Goal: Task Accomplishment & Management: Complete application form

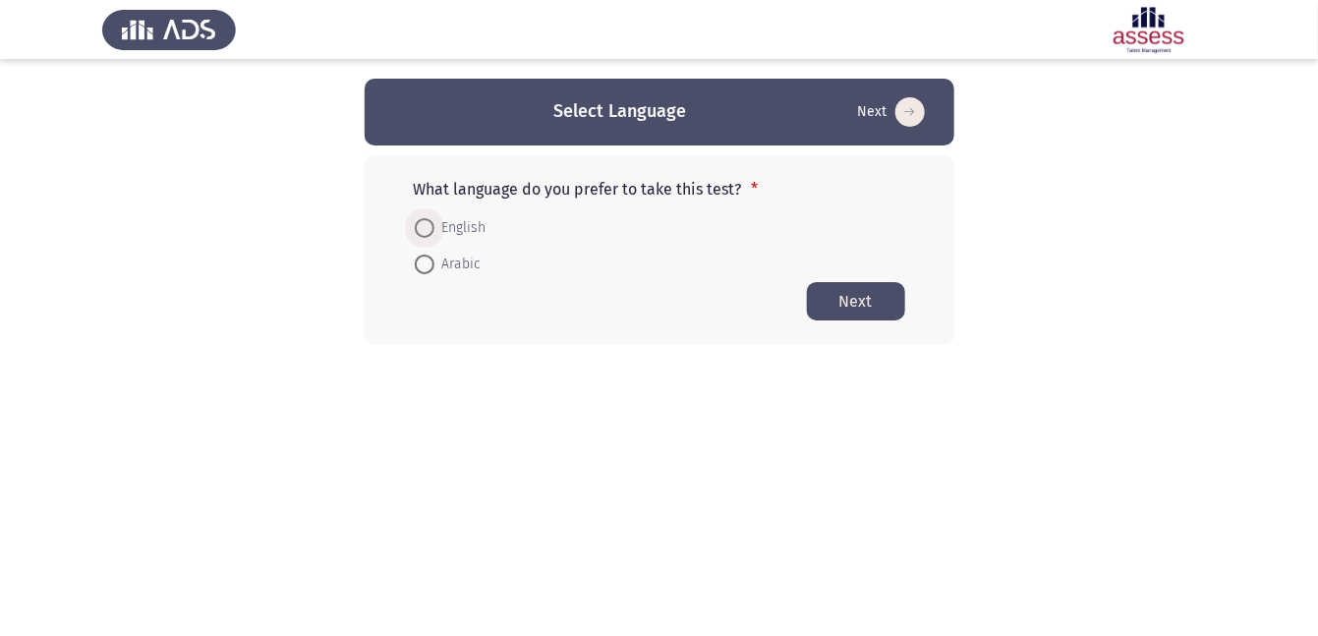
click at [429, 226] on span at bounding box center [425, 228] width 20 height 20
click at [429, 226] on input "English" at bounding box center [425, 228] width 20 height 20
radio input "true"
click at [872, 297] on button "Next" at bounding box center [856, 300] width 98 height 38
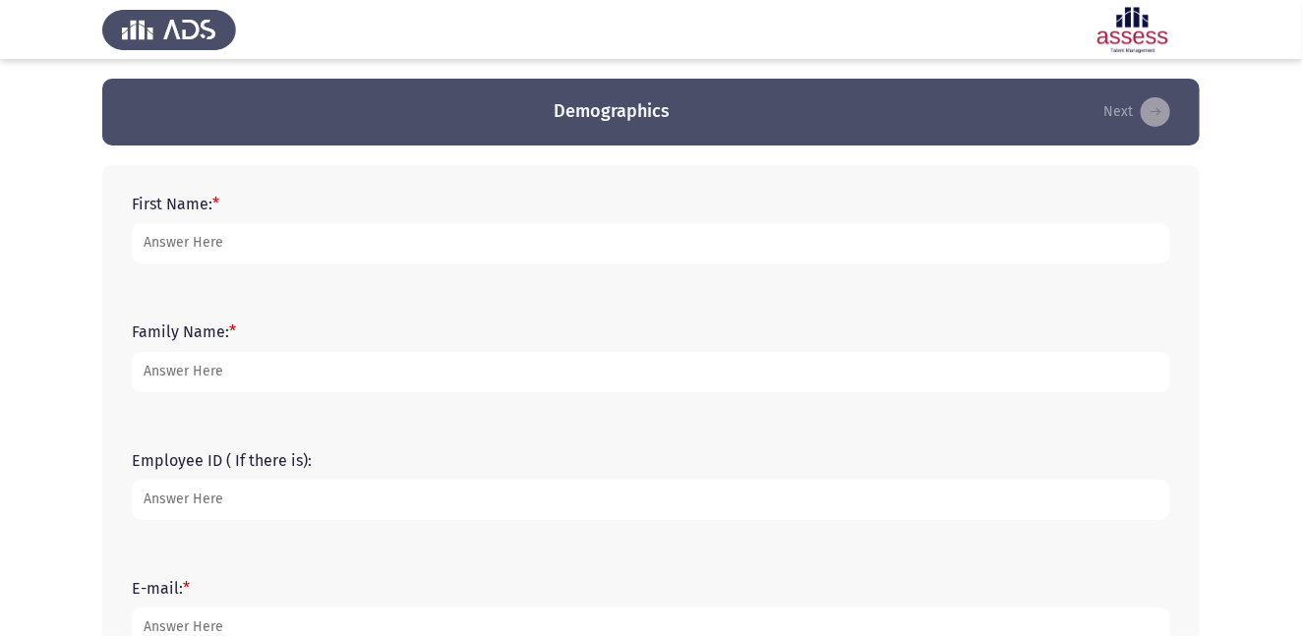
click at [1240, 425] on app-assessment-container "Demographics Next First Name: * Family Name: * Employee ID ( If there is): E-ma…" at bounding box center [651, 582] width 1302 height 1007
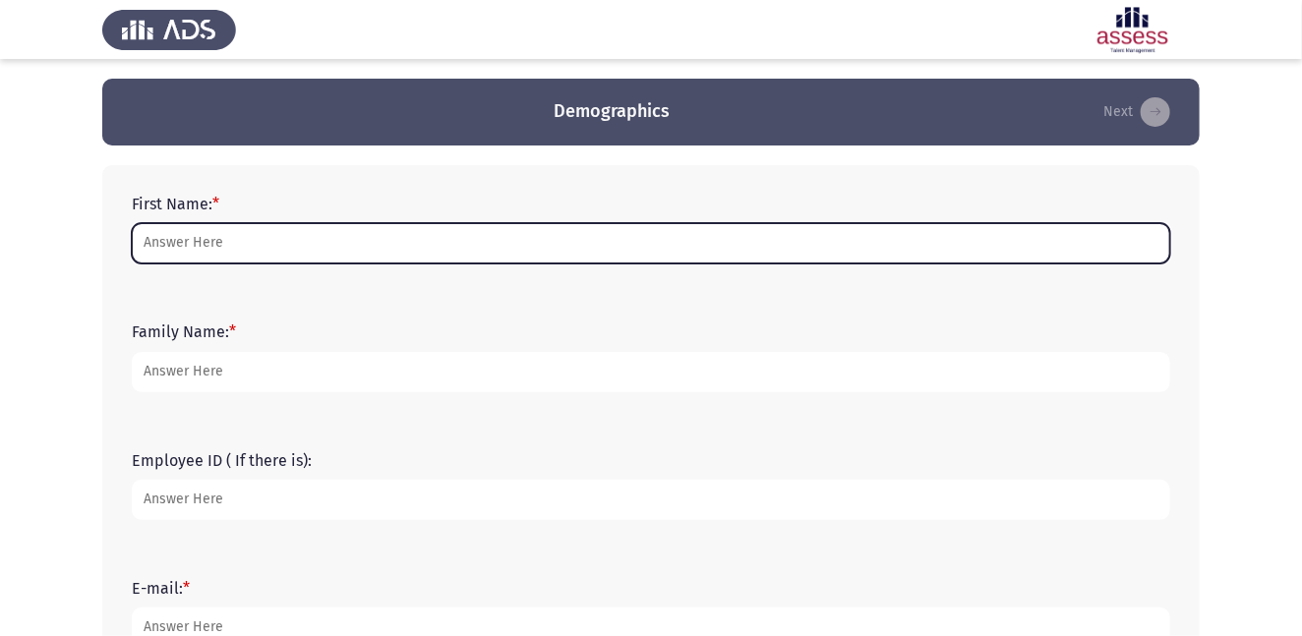
click at [283, 252] on input "First Name: *" at bounding box center [651, 243] width 1038 height 40
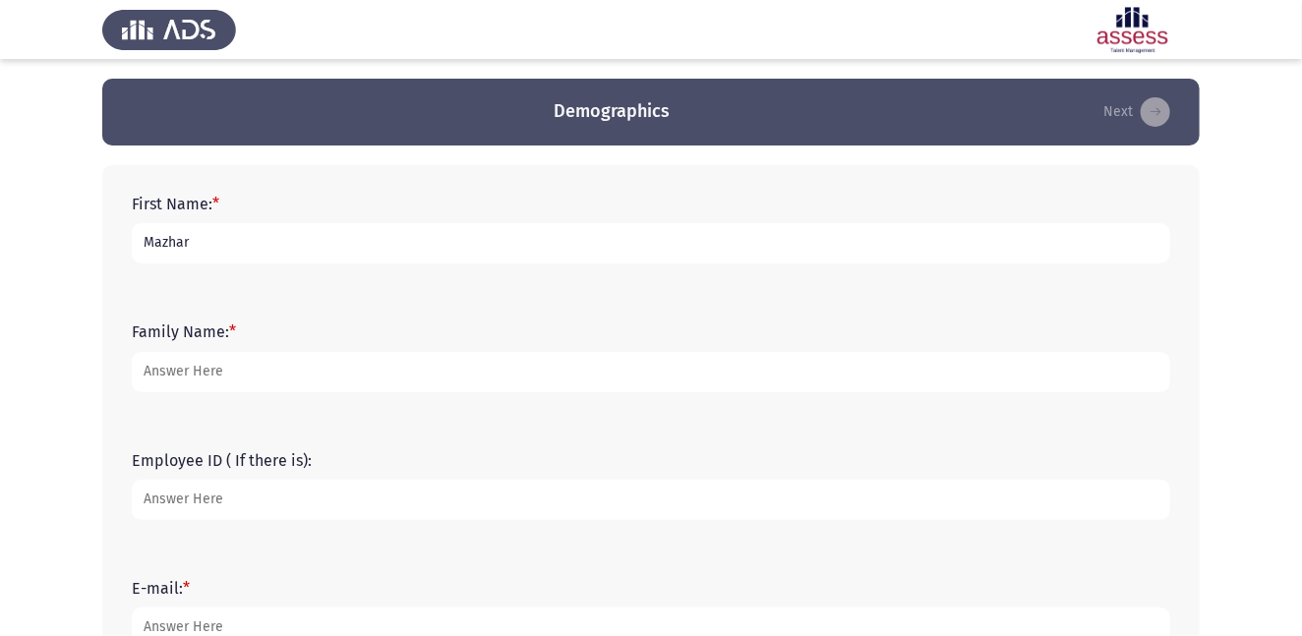
type input "Mazhar"
type input "[PERSON_NAME]"
click at [248, 514] on input "Employee ID ( If there is):" at bounding box center [651, 500] width 1038 height 40
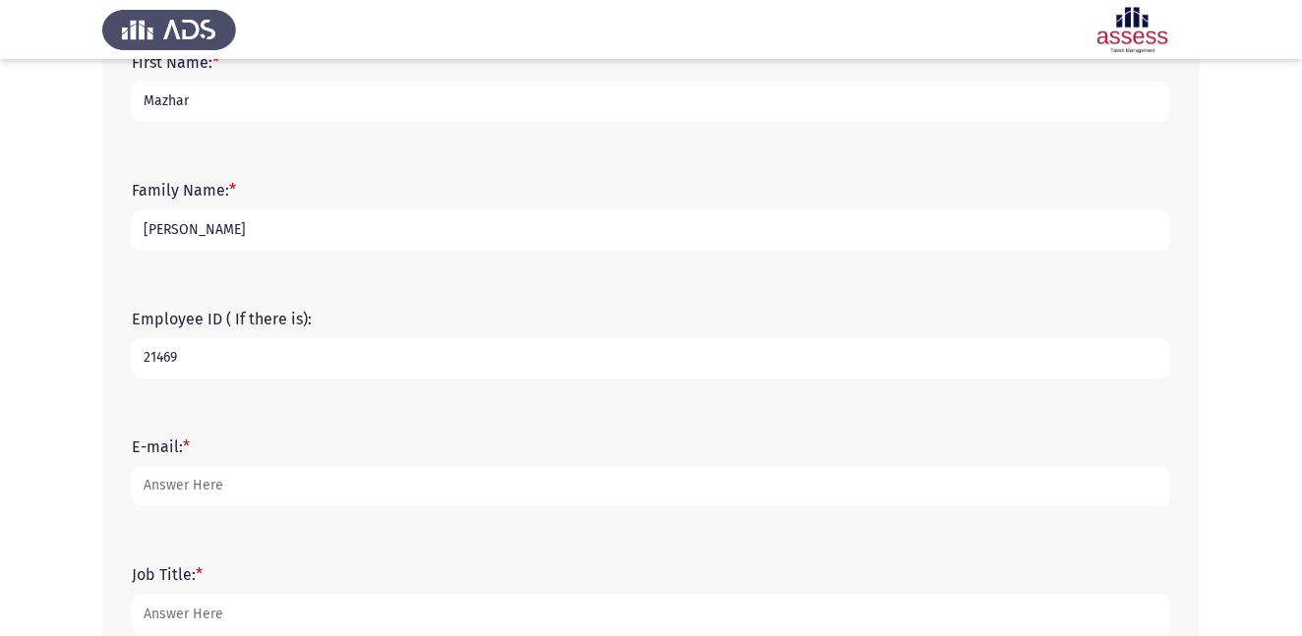
scroll to position [147, 0]
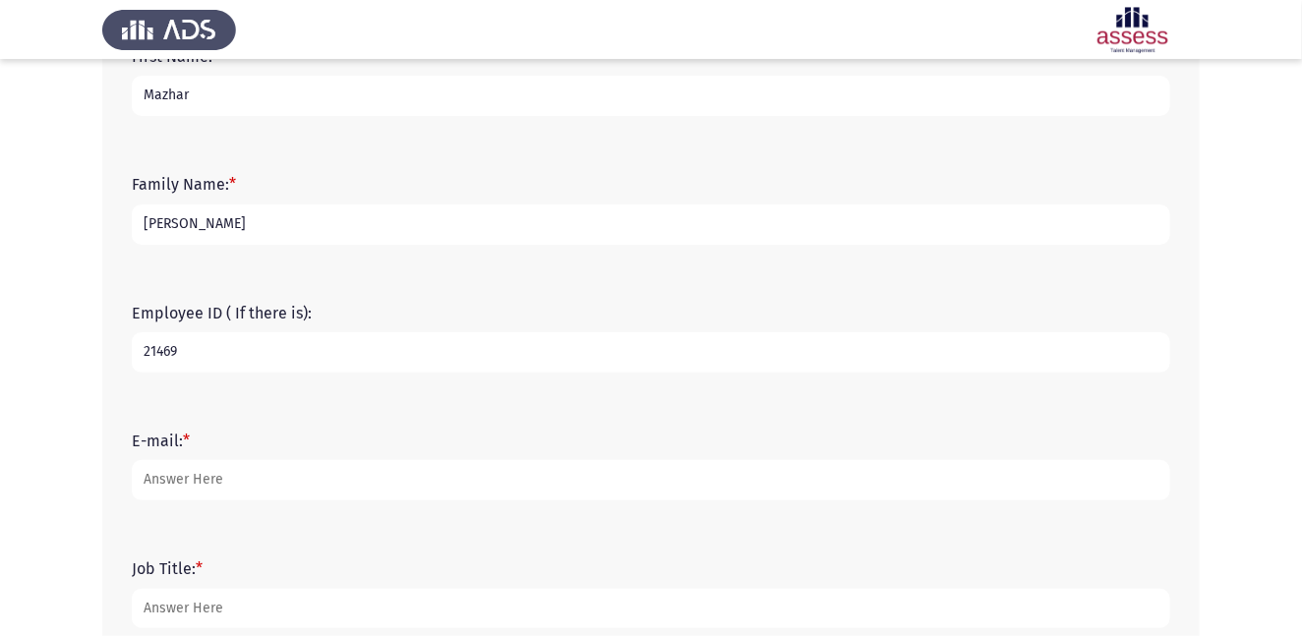
type input "21469"
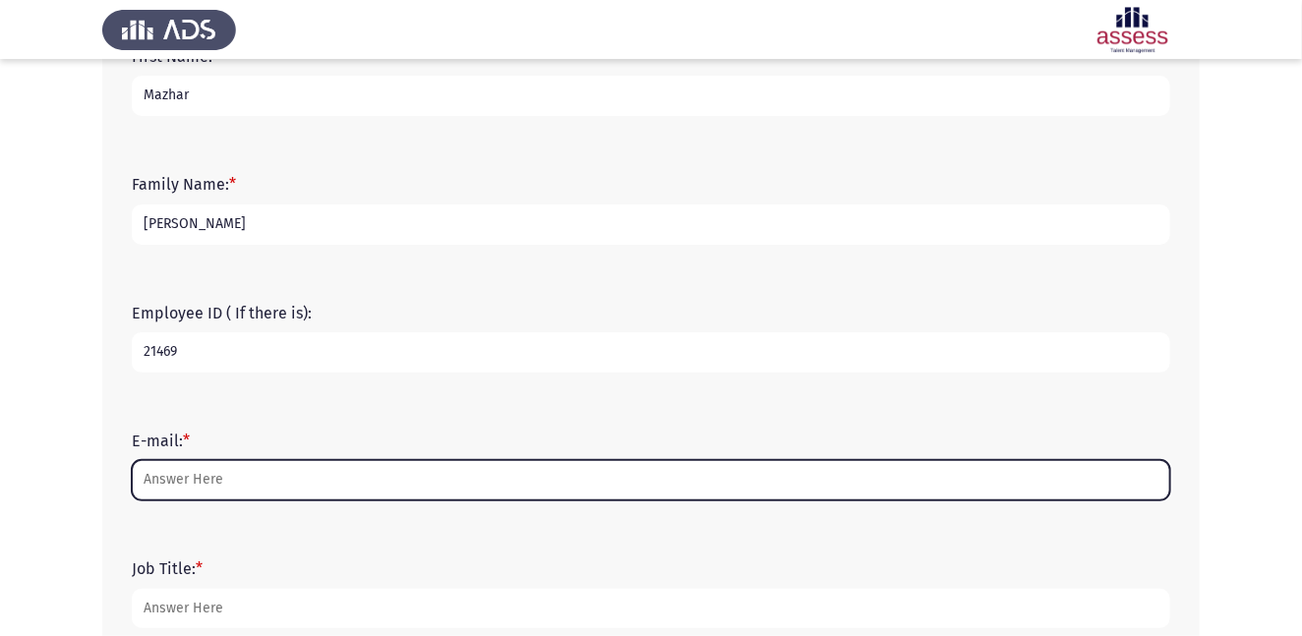
click at [262, 487] on input "E-mail: *" at bounding box center [651, 480] width 1038 height 40
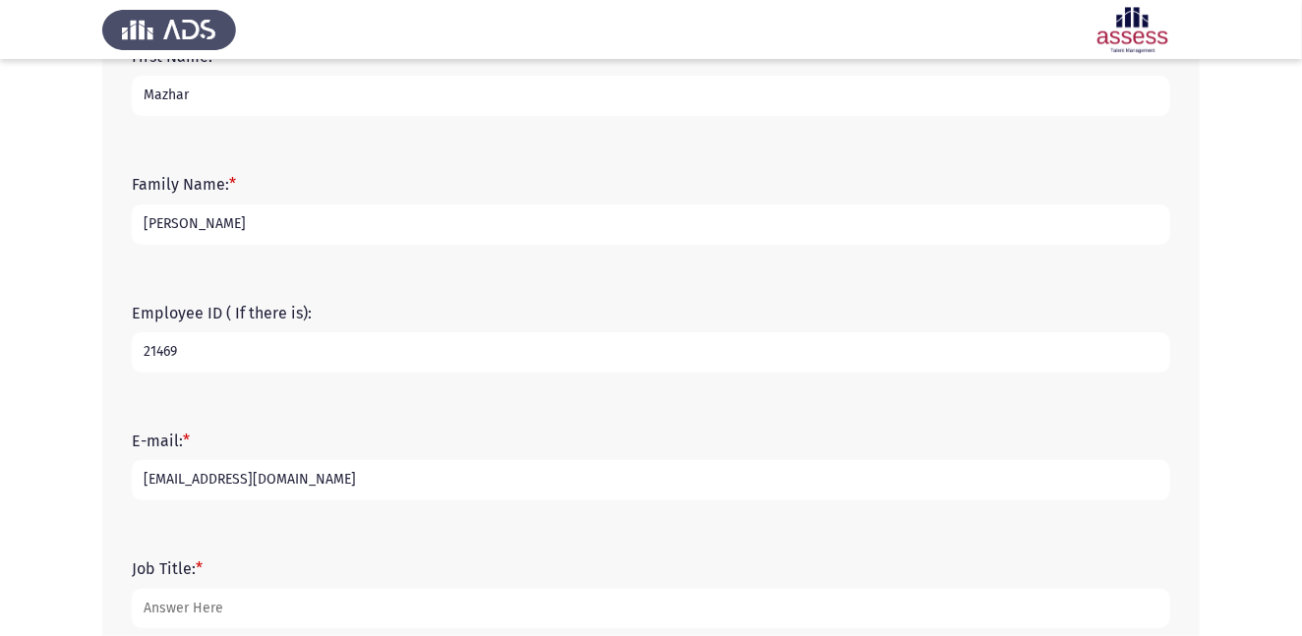
type input "[EMAIL_ADDRESS][DOMAIN_NAME]"
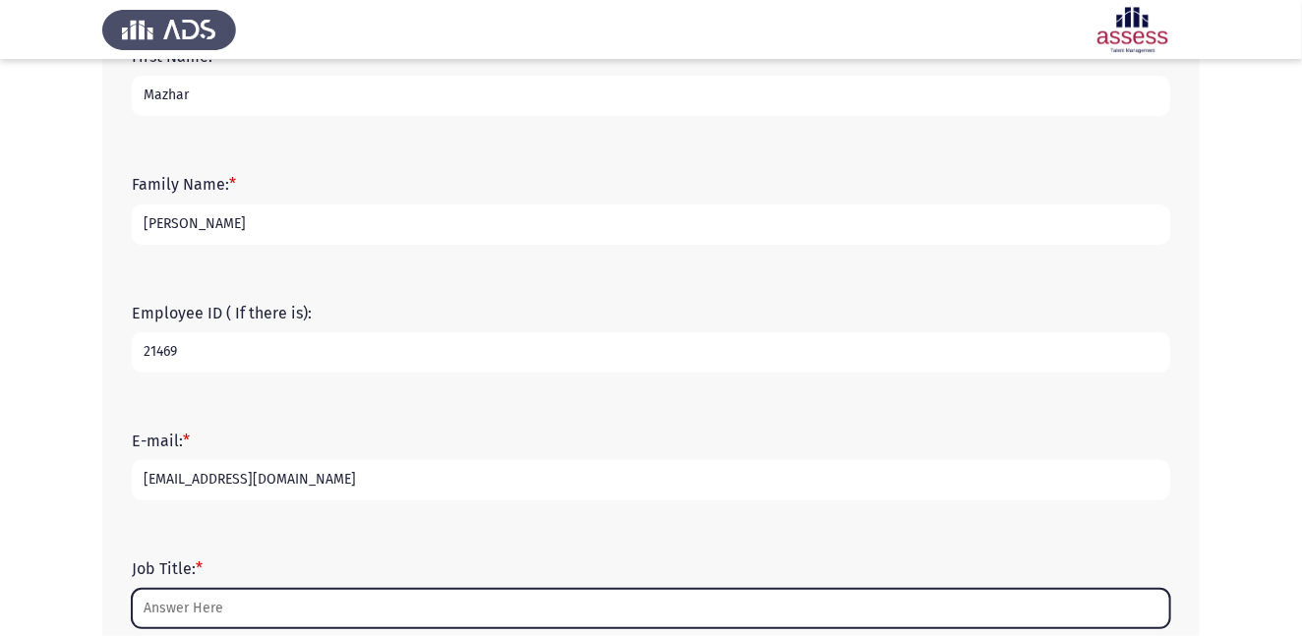
click at [202, 610] on input "Job Title: *" at bounding box center [651, 609] width 1038 height 40
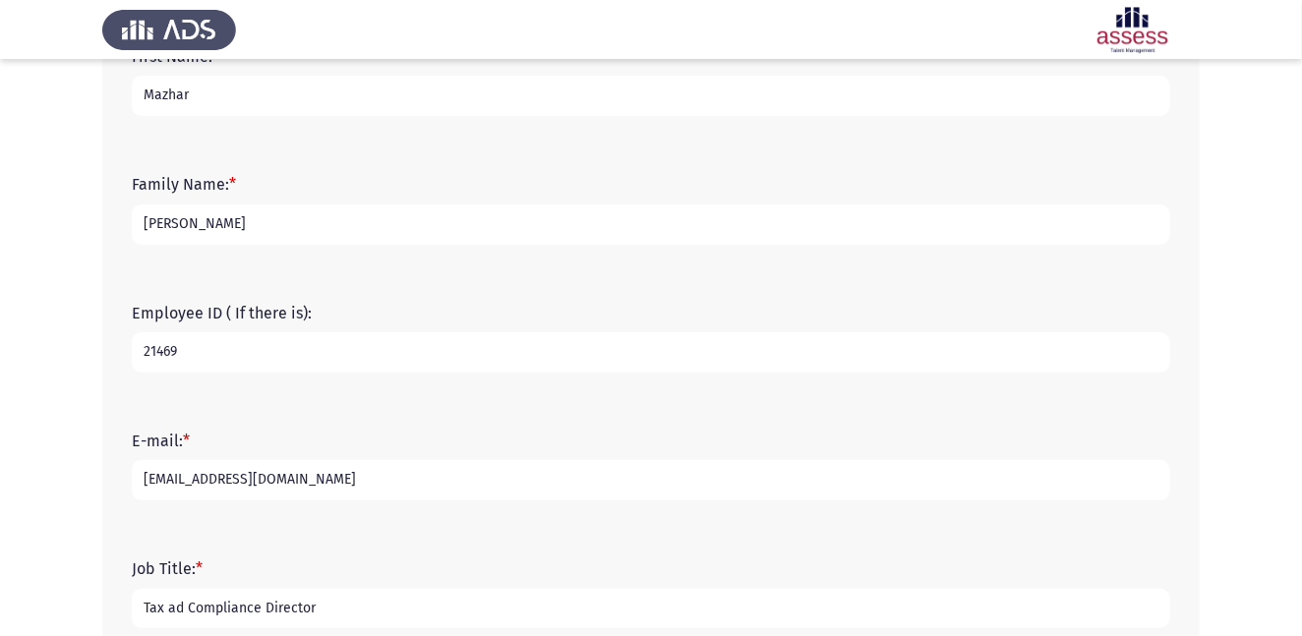
click at [179, 614] on input "Tax ad Compliance Director" at bounding box center [651, 609] width 1038 height 40
type input "Tax and Compliance Director"
click at [479, 547] on div "Job Title: * Tax and Compliance Director" at bounding box center [651, 594] width 1058 height 128
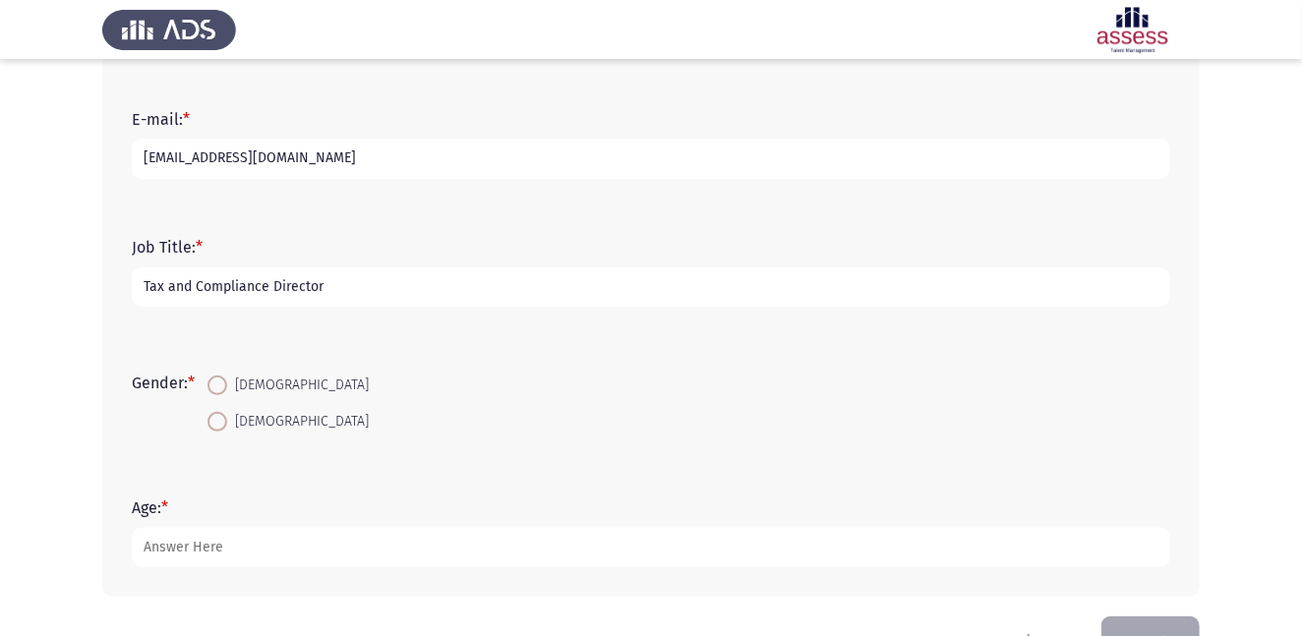
scroll to position [477, 0]
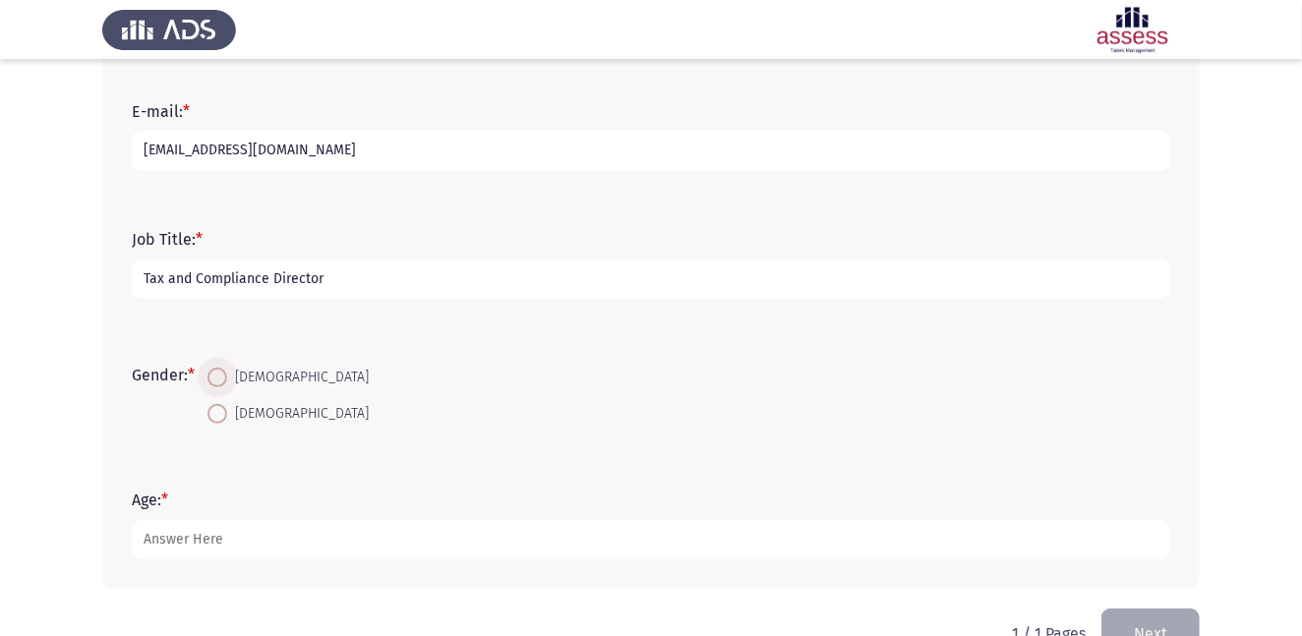
click at [224, 373] on span at bounding box center [217, 378] width 20 height 20
click at [224, 373] on input "[DEMOGRAPHIC_DATA]" at bounding box center [217, 378] width 20 height 20
radio input "true"
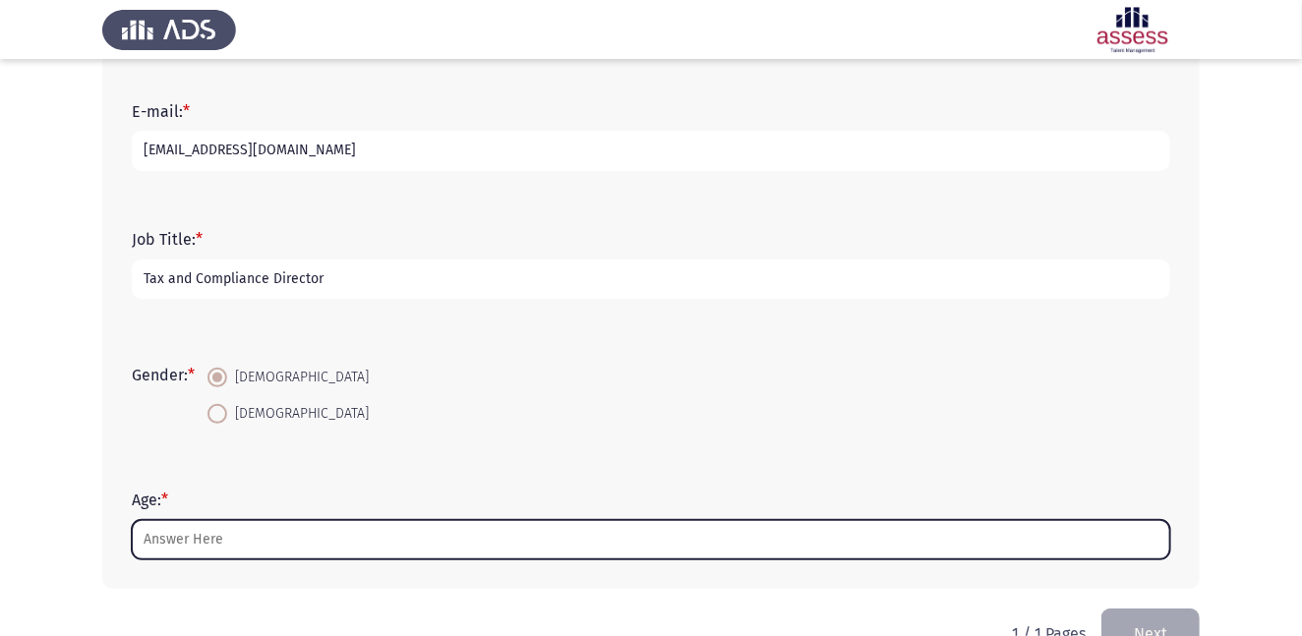
click at [214, 536] on input "Age: *" at bounding box center [651, 540] width 1038 height 40
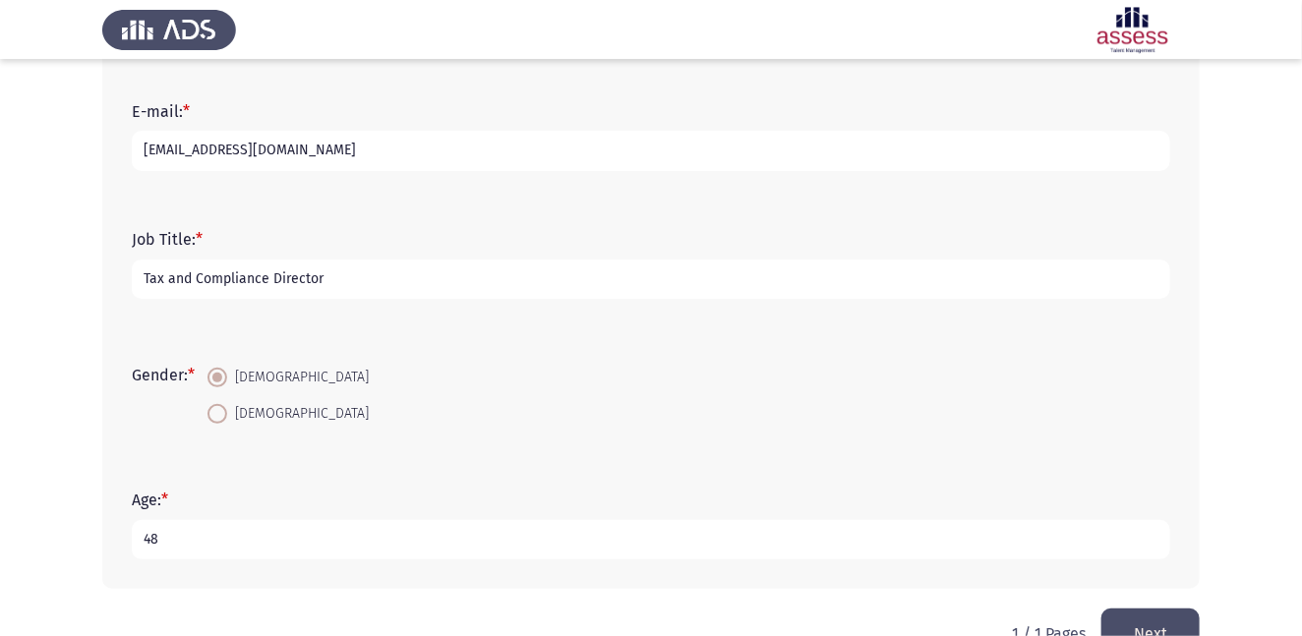
type input "48"
click at [1131, 610] on button "Next" at bounding box center [1150, 634] width 98 height 50
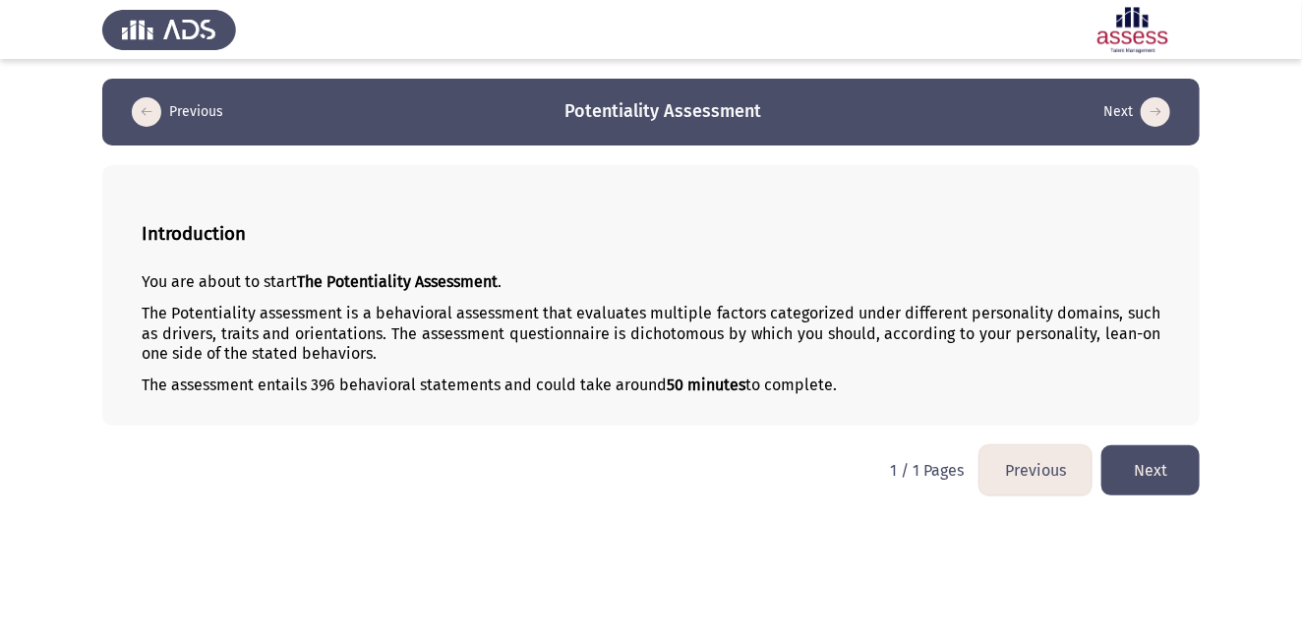
scroll to position [0, 0]
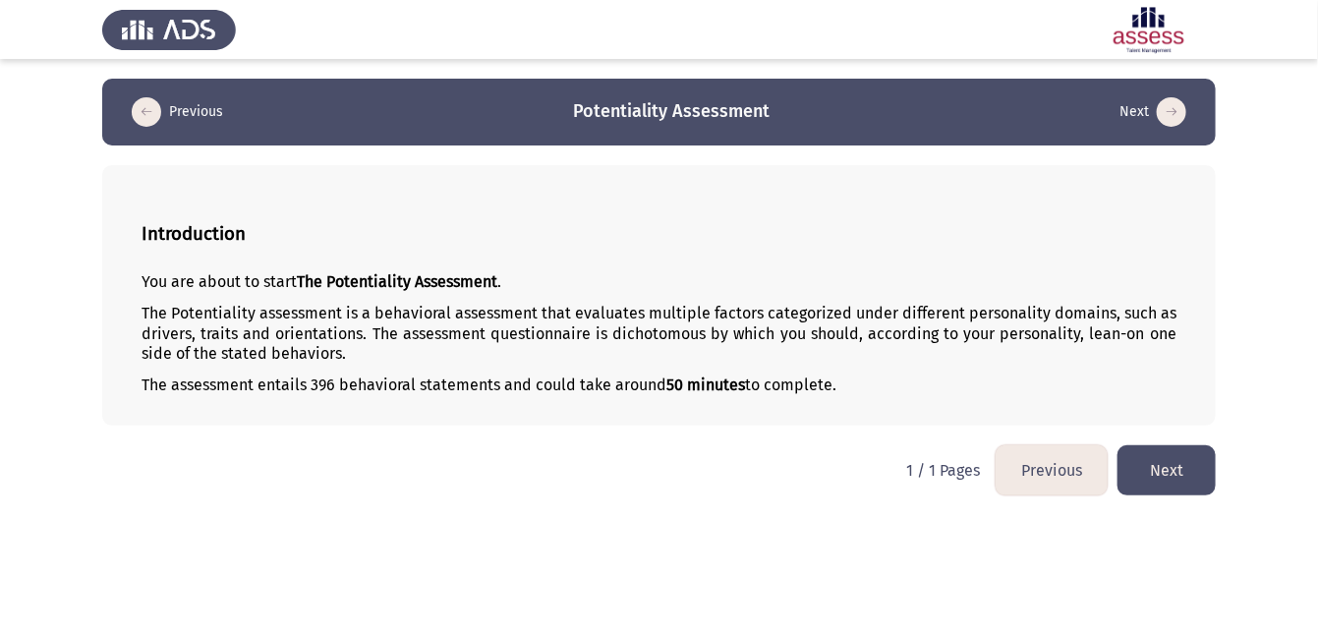
click at [1131, 515] on html "Previous Potentiality Assessment Next Introduction You are about to start The P…" at bounding box center [659, 257] width 1318 height 515
click at [1168, 472] on button "Next" at bounding box center [1167, 470] width 98 height 50
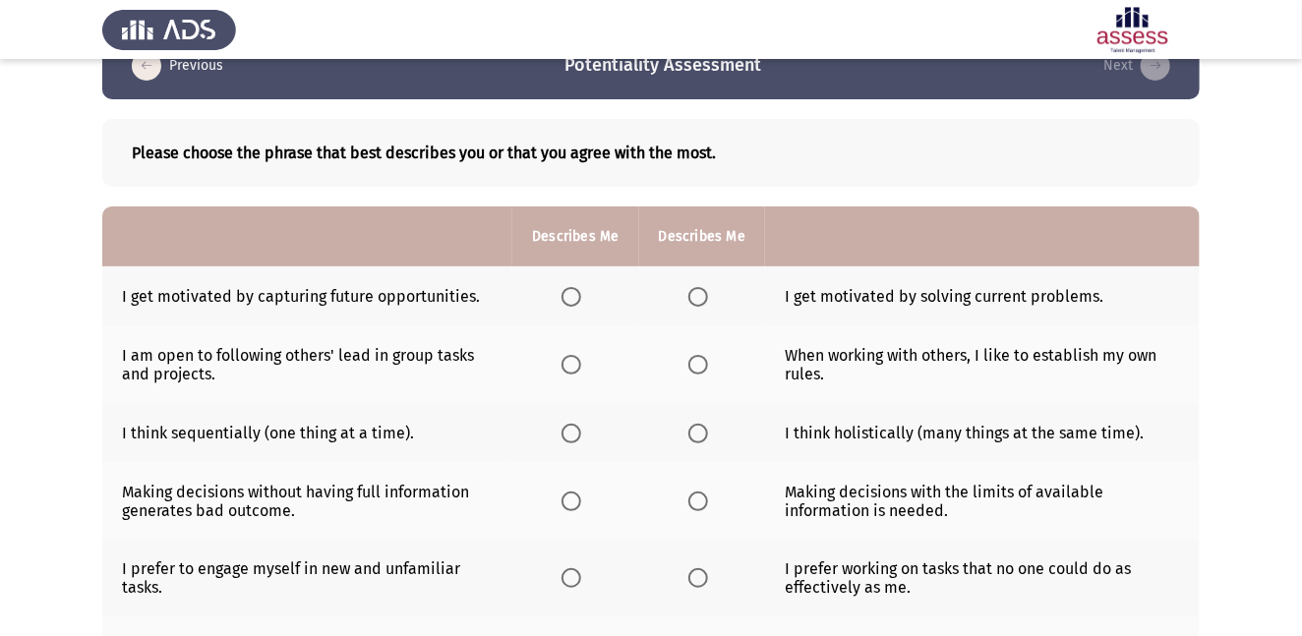
scroll to position [44, 0]
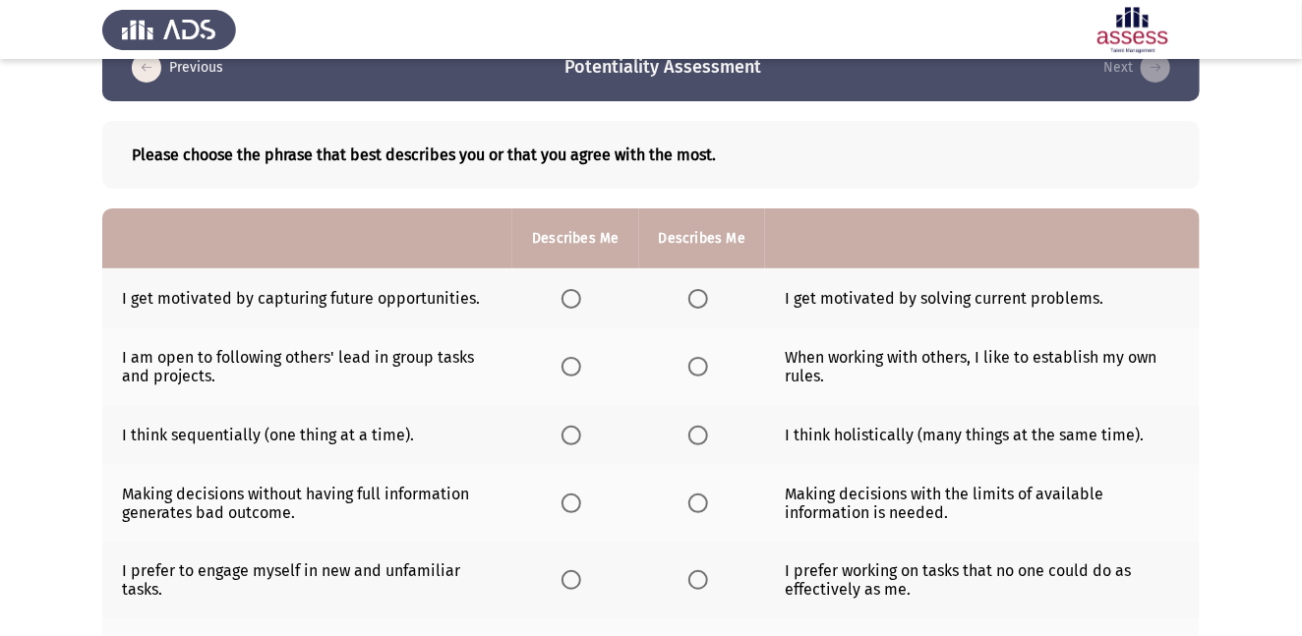
click at [570, 294] on span "Select an option" at bounding box center [571, 299] width 20 height 20
click at [570, 294] on input "Select an option" at bounding box center [571, 299] width 20 height 20
click at [694, 297] on span "Select an option" at bounding box center [698, 299] width 20 height 20
click at [694, 297] on input "Select an option" at bounding box center [698, 299] width 20 height 20
click at [574, 295] on span "Select an option" at bounding box center [571, 299] width 20 height 20
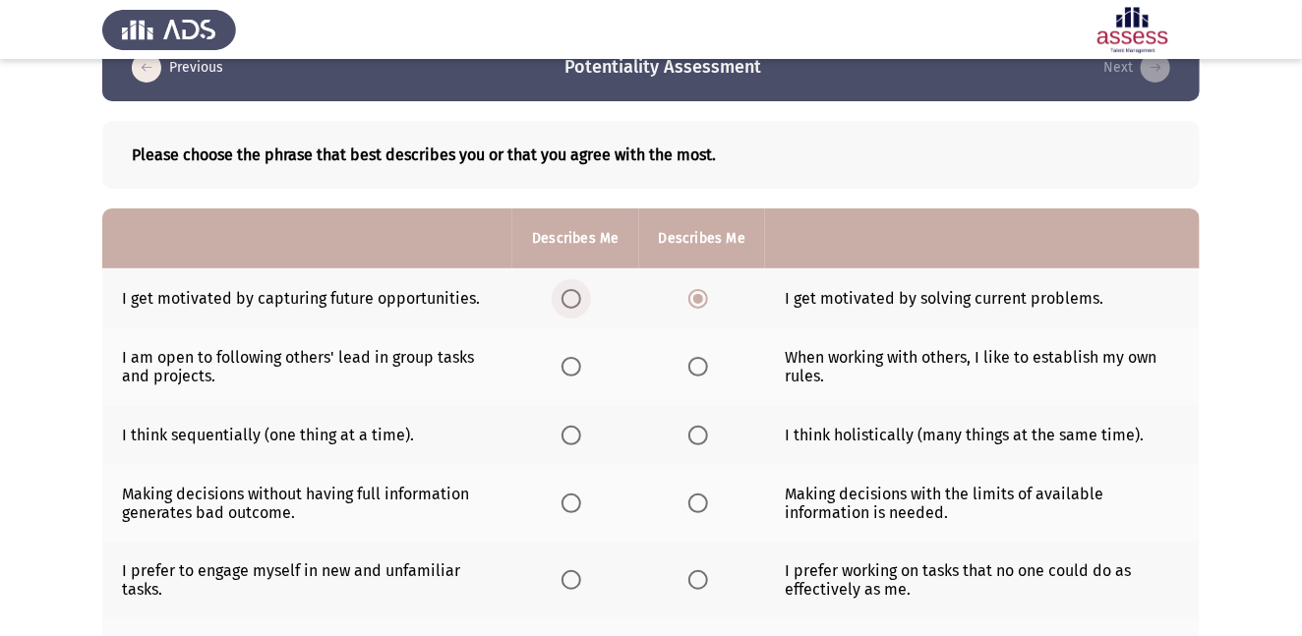
click at [574, 295] on input "Select an option" at bounding box center [571, 299] width 20 height 20
click at [571, 367] on span "Select an option" at bounding box center [571, 367] width 0 height 0
click at [573, 366] on input "Select an option" at bounding box center [571, 367] width 20 height 20
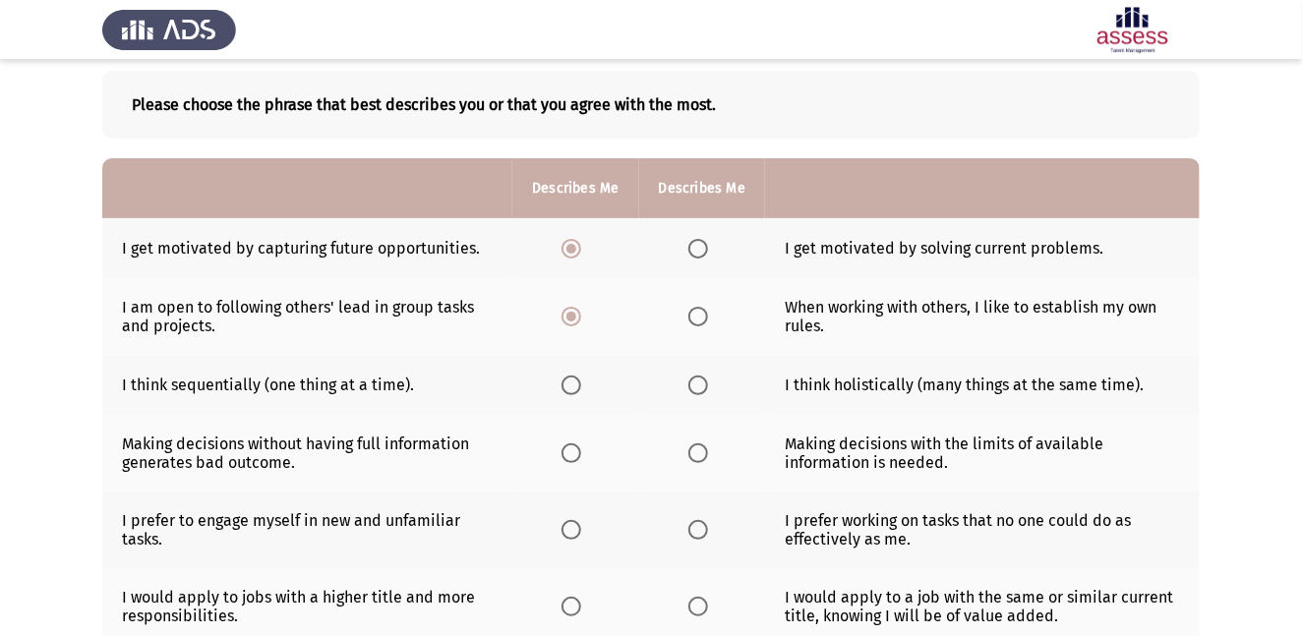
scroll to position [96, 0]
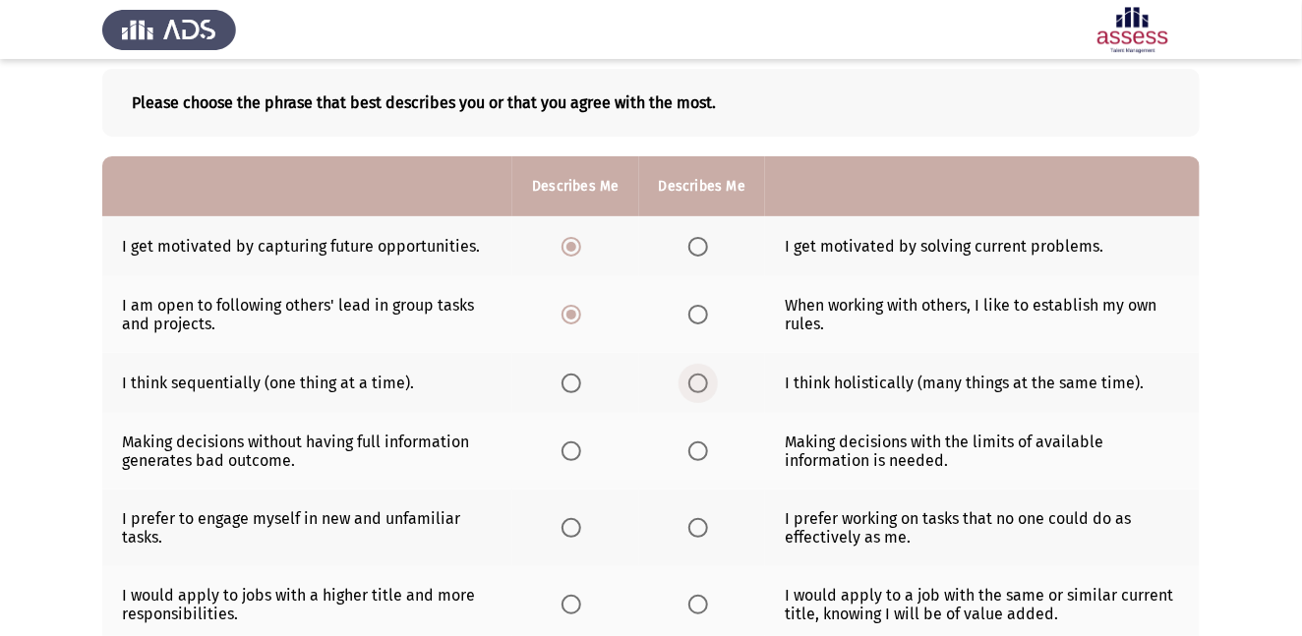
click at [696, 383] on span "Select an option" at bounding box center [698, 384] width 20 height 20
click at [696, 383] on input "Select an option" at bounding box center [698, 384] width 20 height 20
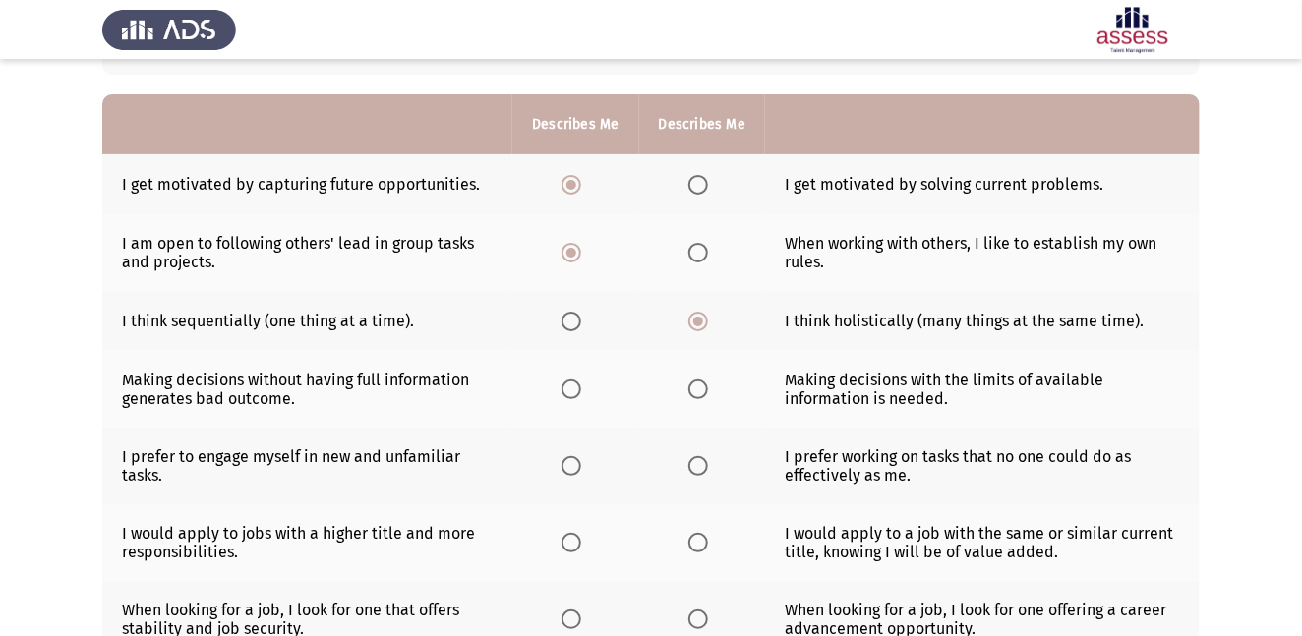
scroll to position [160, 0]
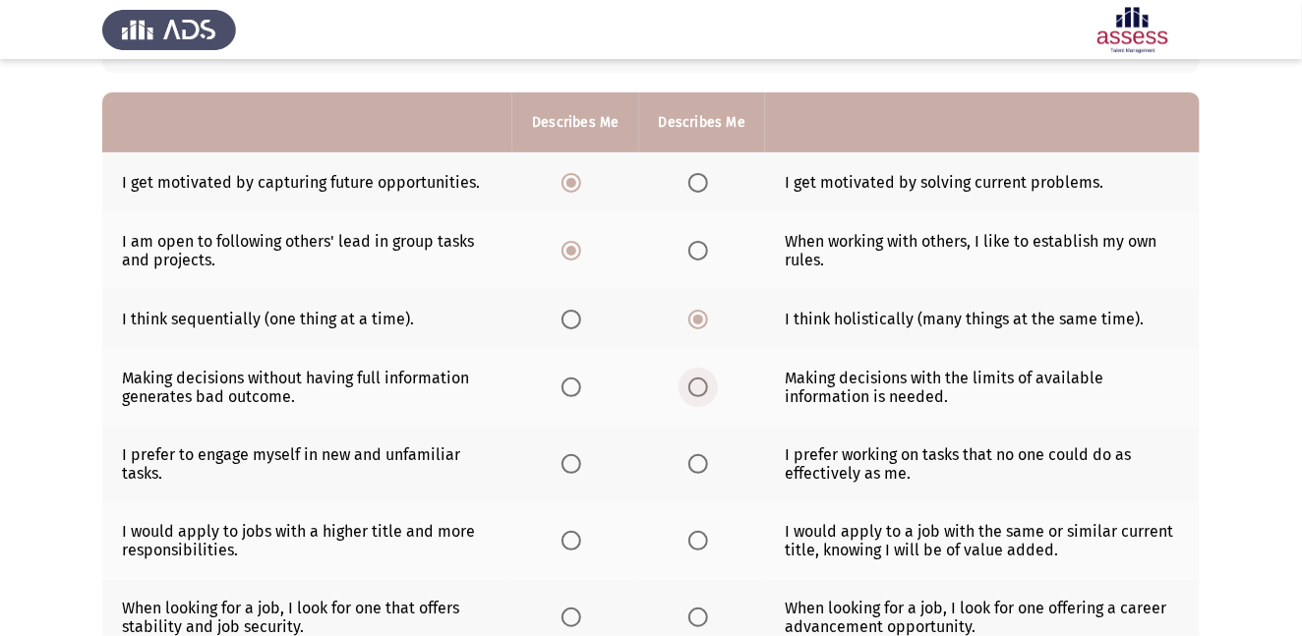
click at [692, 383] on span "Select an option" at bounding box center [698, 388] width 20 height 20
click at [692, 383] on input "Select an option" at bounding box center [698, 388] width 20 height 20
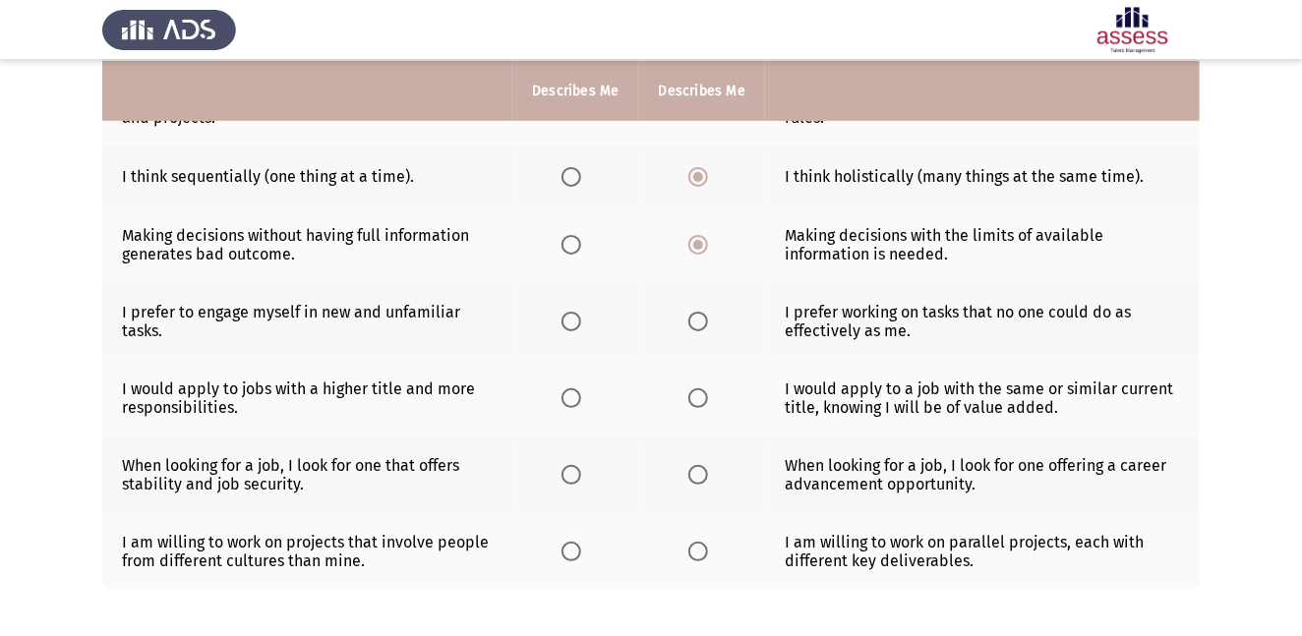
scroll to position [305, 0]
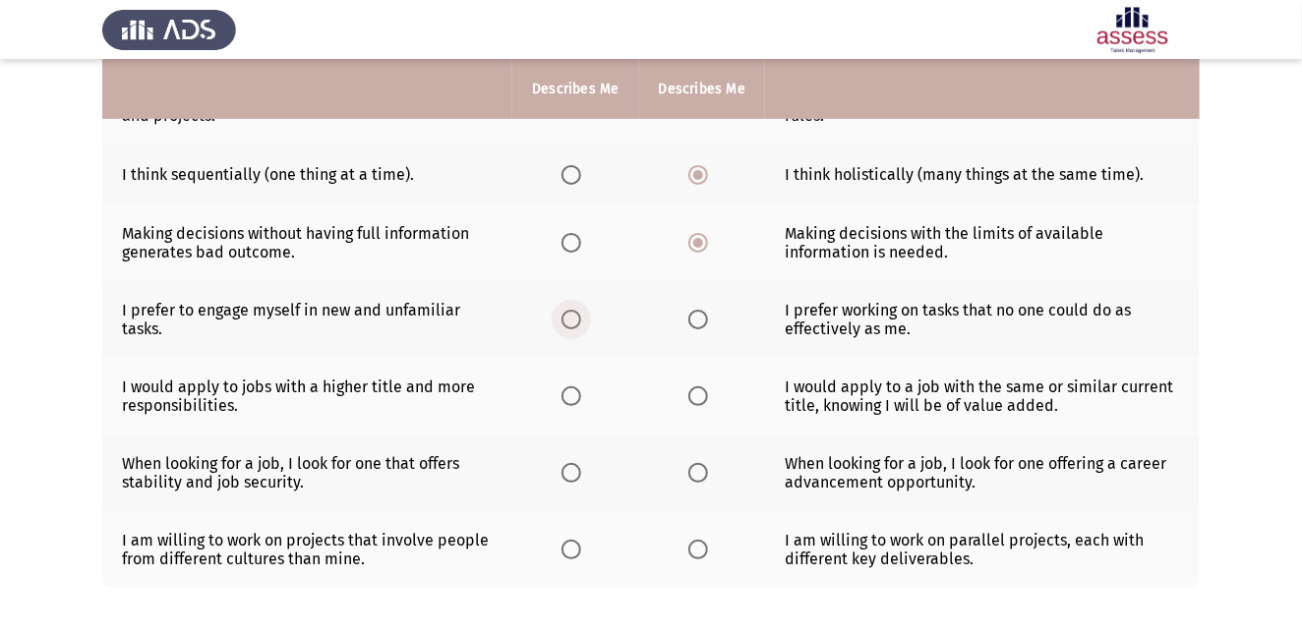
click at [566, 316] on span "Select an option" at bounding box center [571, 320] width 20 height 20
click at [566, 316] on input "Select an option" at bounding box center [571, 320] width 20 height 20
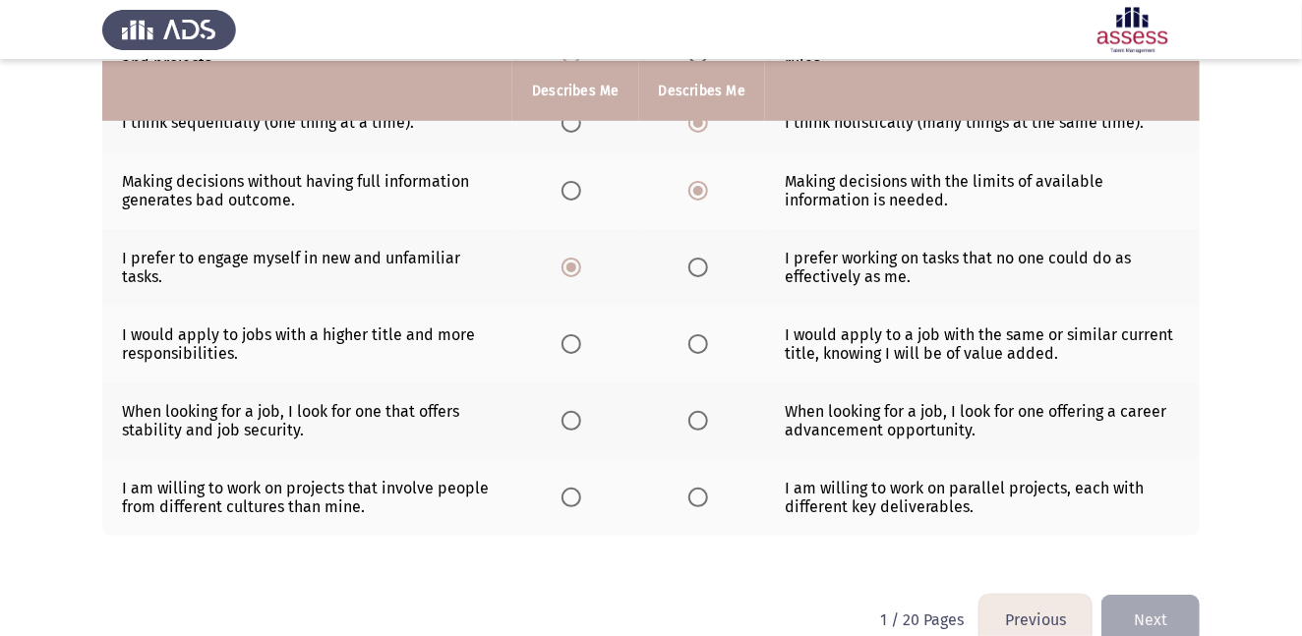
scroll to position [361, 0]
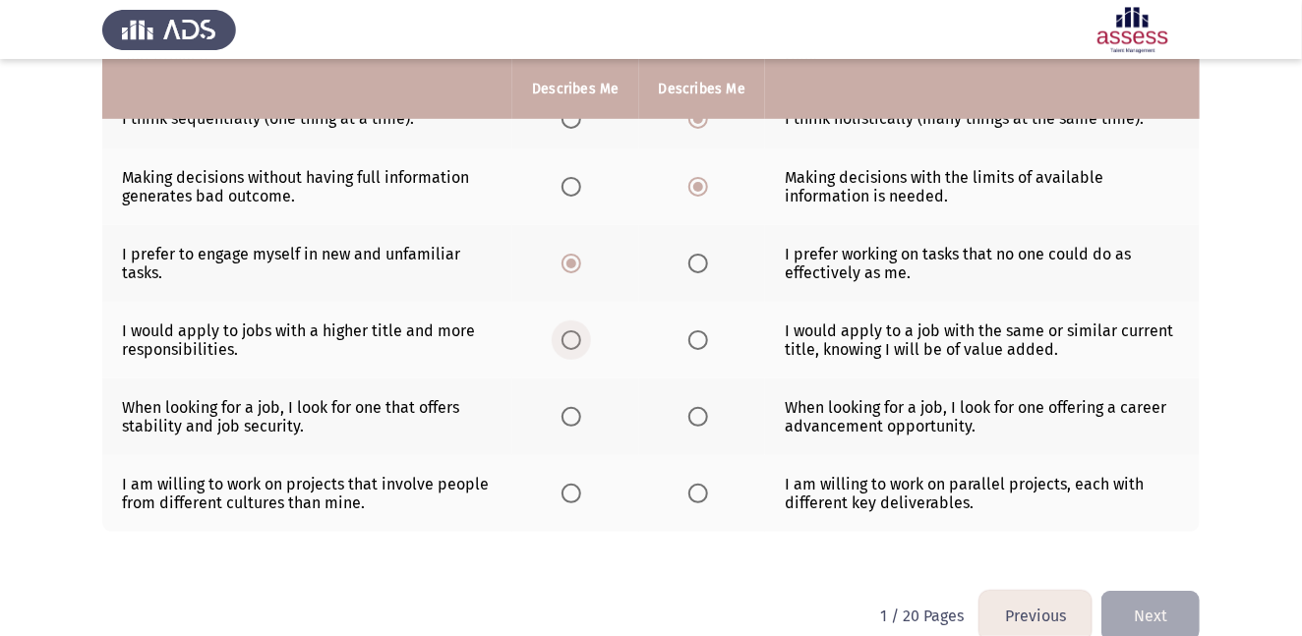
click at [565, 338] on span "Select an option" at bounding box center [571, 340] width 20 height 20
click at [565, 338] on input "Select an option" at bounding box center [571, 340] width 20 height 20
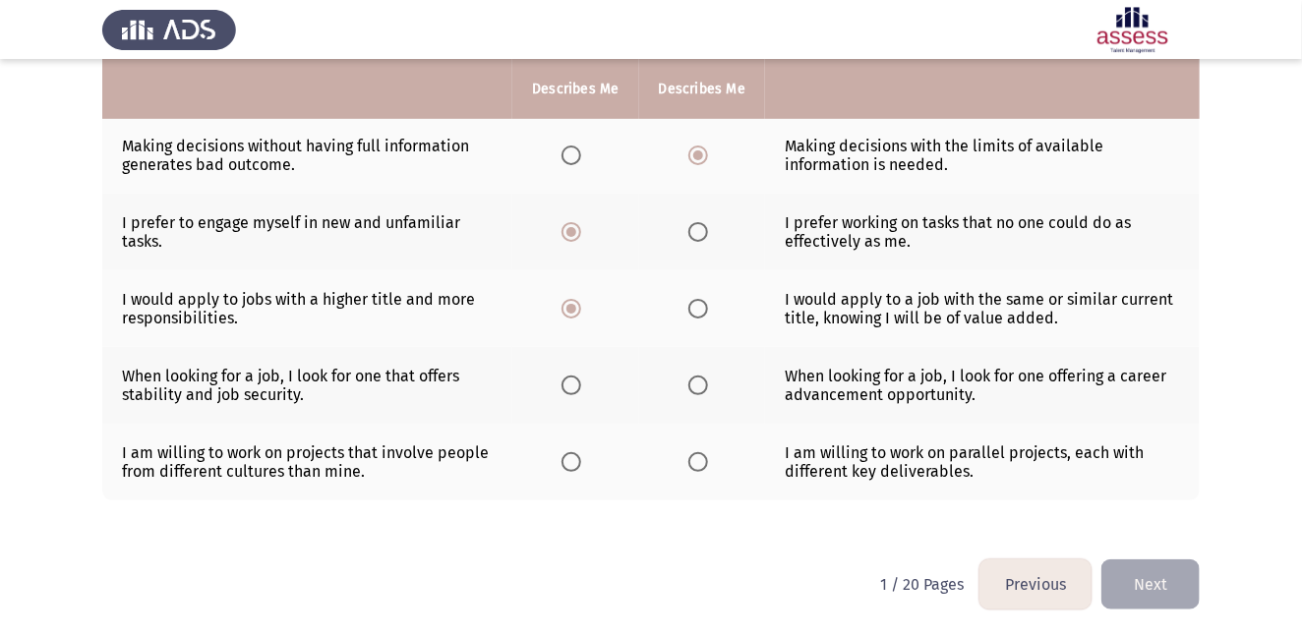
scroll to position [396, 0]
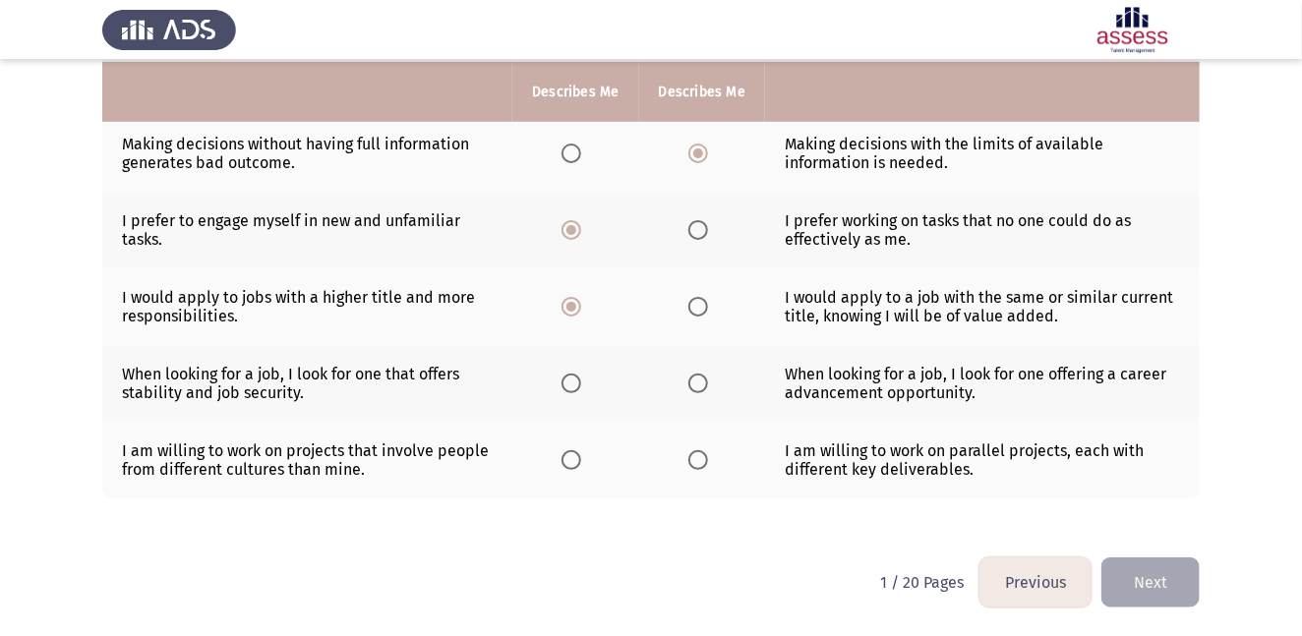
click at [562, 380] on th at bounding box center [575, 383] width 126 height 77
click at [569, 382] on span "Select an option" at bounding box center [571, 384] width 20 height 20
click at [569, 382] on input "Select an option" at bounding box center [571, 384] width 20 height 20
click at [565, 463] on span "Select an option" at bounding box center [571, 460] width 20 height 20
click at [565, 463] on input "Select an option" at bounding box center [571, 460] width 20 height 20
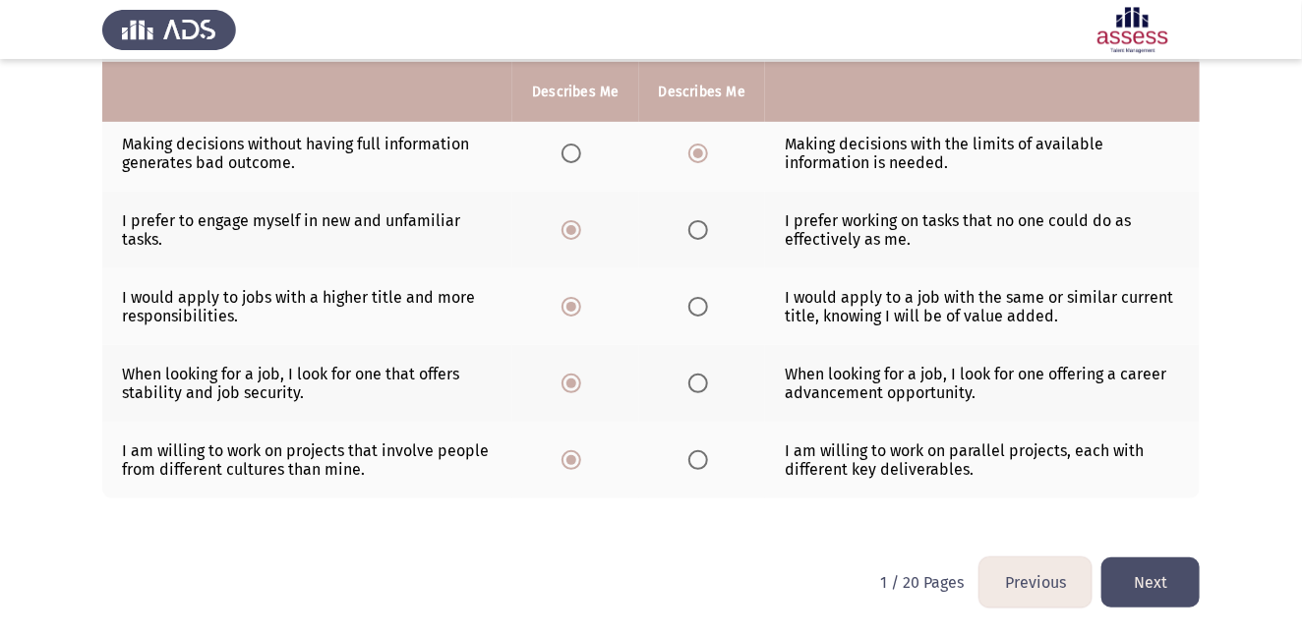
click at [1158, 582] on button "Next" at bounding box center [1150, 582] width 98 height 50
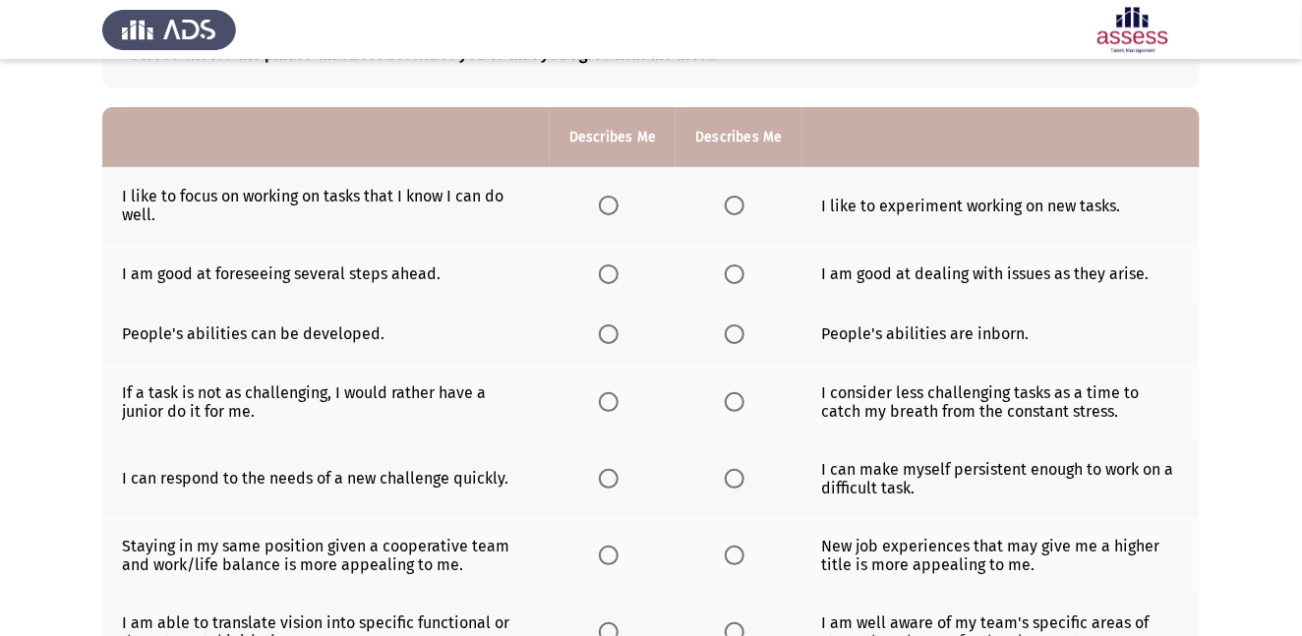
scroll to position [148, 0]
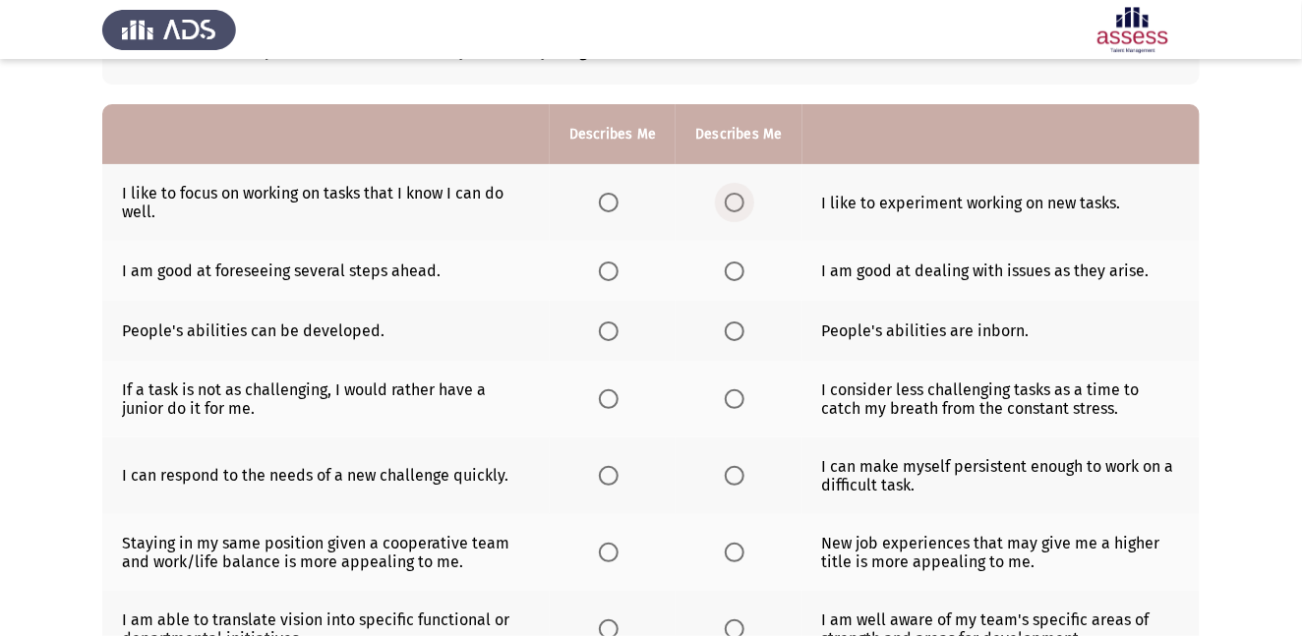
click at [733, 202] on span "Select an option" at bounding box center [735, 203] width 20 height 20
click at [733, 202] on input "Select an option" at bounding box center [735, 203] width 20 height 20
click at [611, 270] on span "Select an option" at bounding box center [609, 272] width 20 height 20
click at [611, 270] on input "Select an option" at bounding box center [609, 272] width 20 height 20
click at [611, 326] on span "Select an option" at bounding box center [609, 332] width 20 height 20
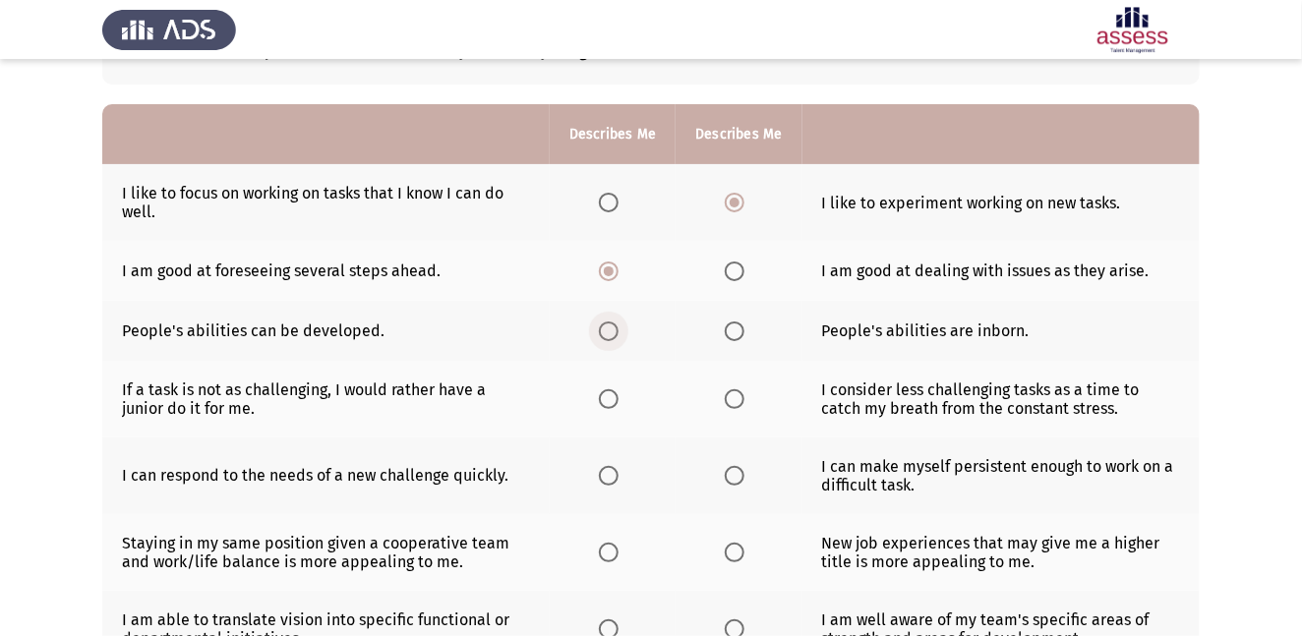
click at [611, 326] on input "Select an option" at bounding box center [609, 332] width 20 height 20
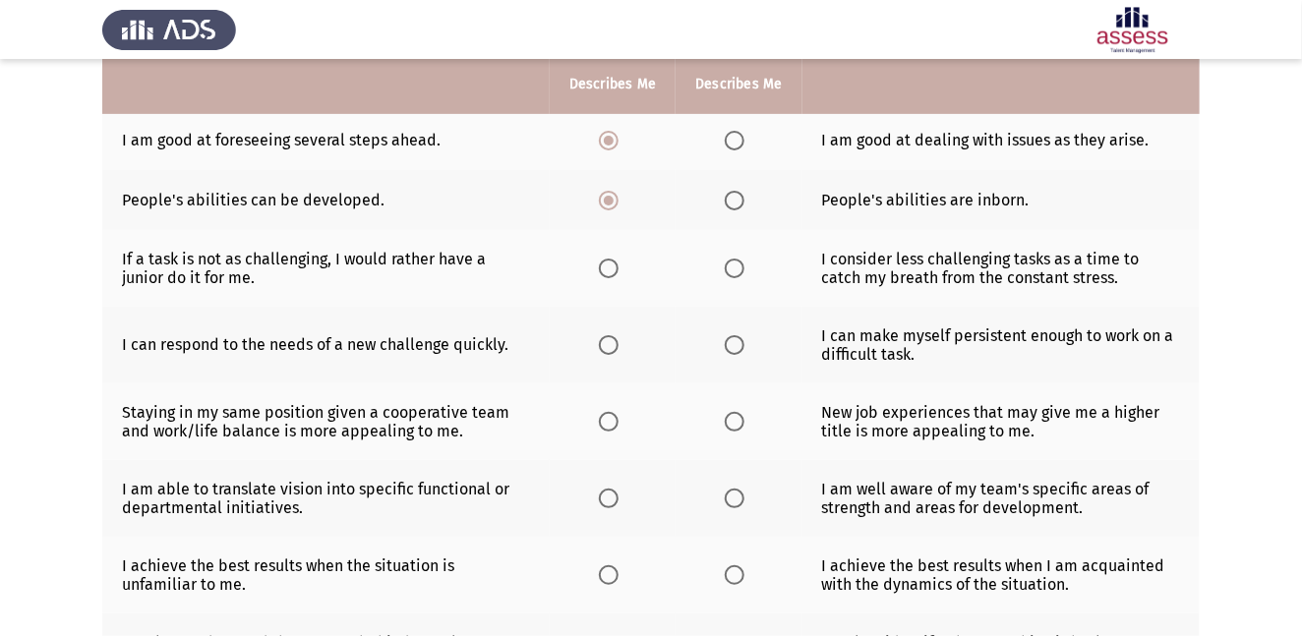
scroll to position [217, 0]
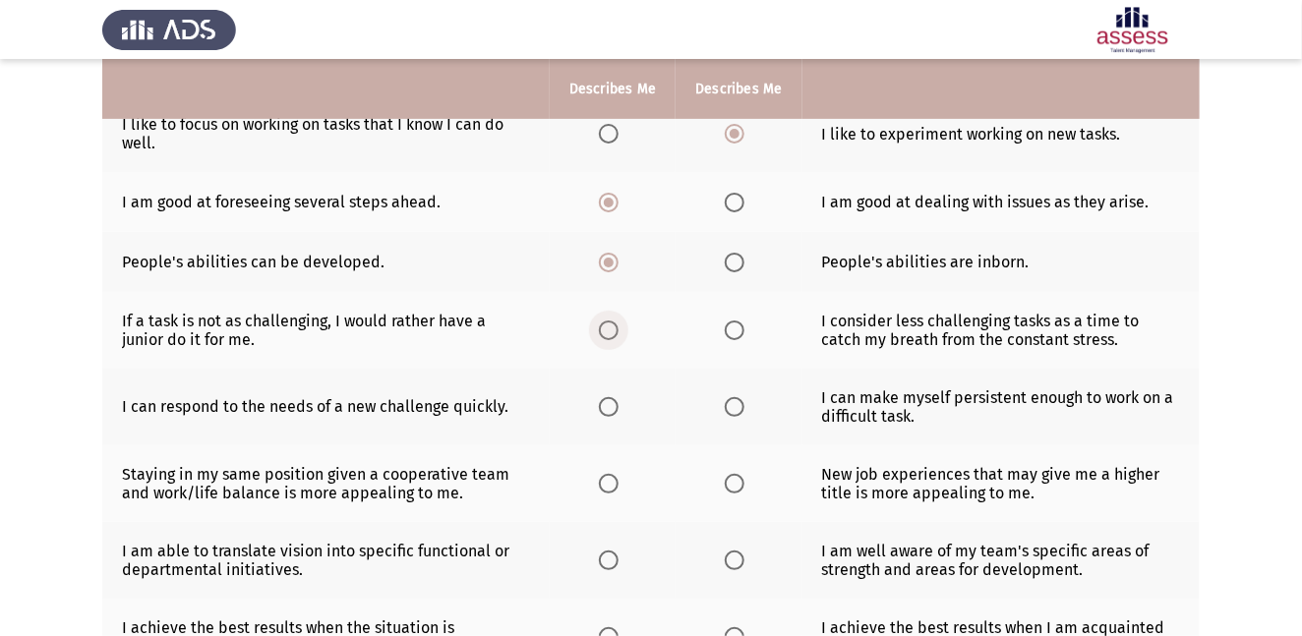
click at [605, 335] on span "Select an option" at bounding box center [609, 331] width 20 height 20
click at [605, 335] on input "Select an option" at bounding box center [609, 331] width 20 height 20
click at [732, 405] on span "Select an option" at bounding box center [735, 407] width 20 height 20
click at [732, 405] on input "Select an option" at bounding box center [735, 407] width 20 height 20
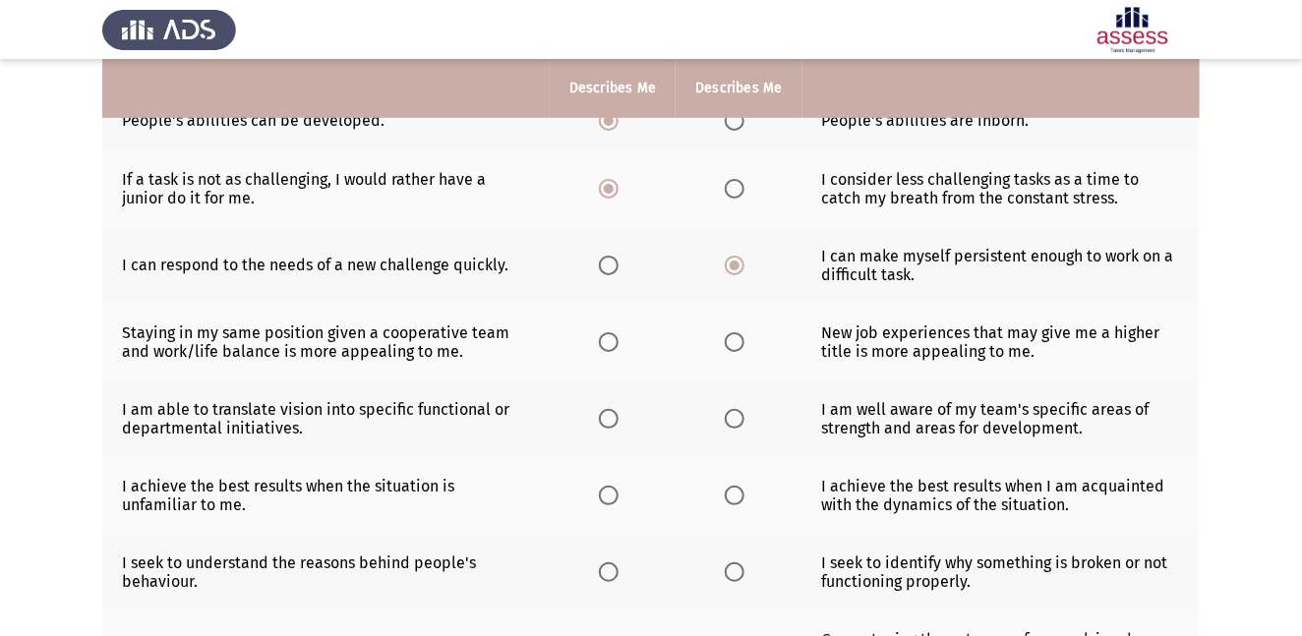
scroll to position [365, 0]
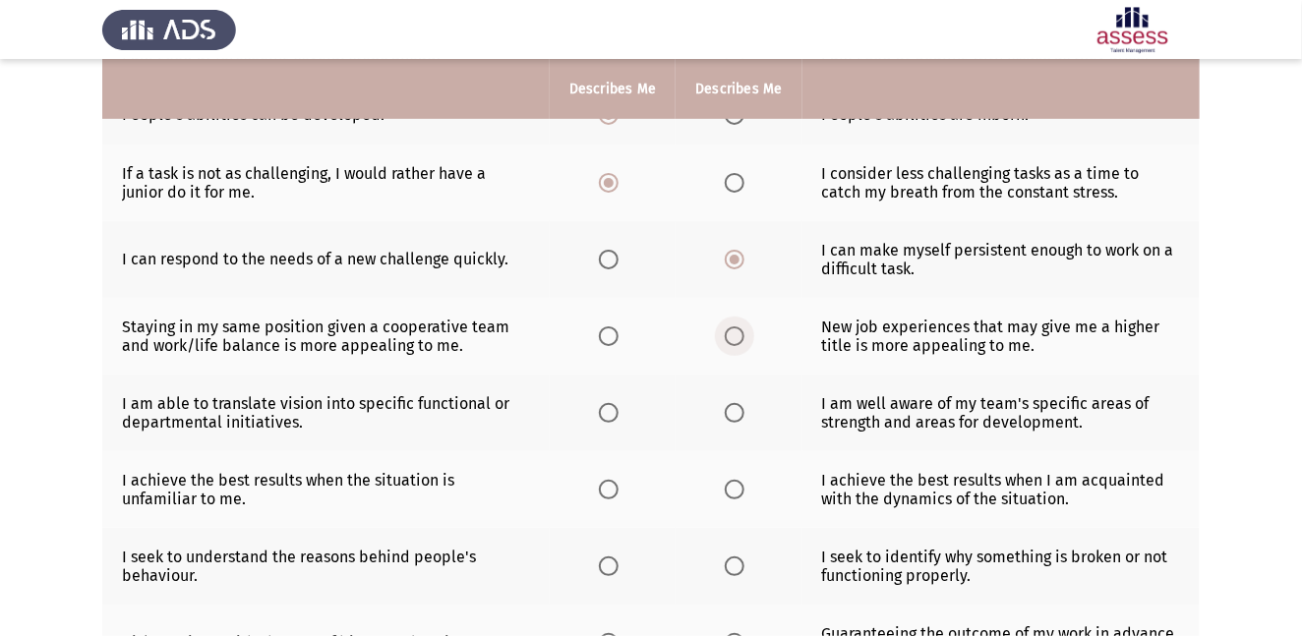
click at [729, 335] on span "Select an option" at bounding box center [735, 336] width 20 height 20
click at [729, 335] on input "Select an option" at bounding box center [735, 336] width 20 height 20
click at [734, 413] on span "Select an option" at bounding box center [735, 413] width 20 height 20
click at [734, 413] on input "Select an option" at bounding box center [735, 413] width 20 height 20
click at [733, 489] on span "Select an option" at bounding box center [735, 490] width 20 height 20
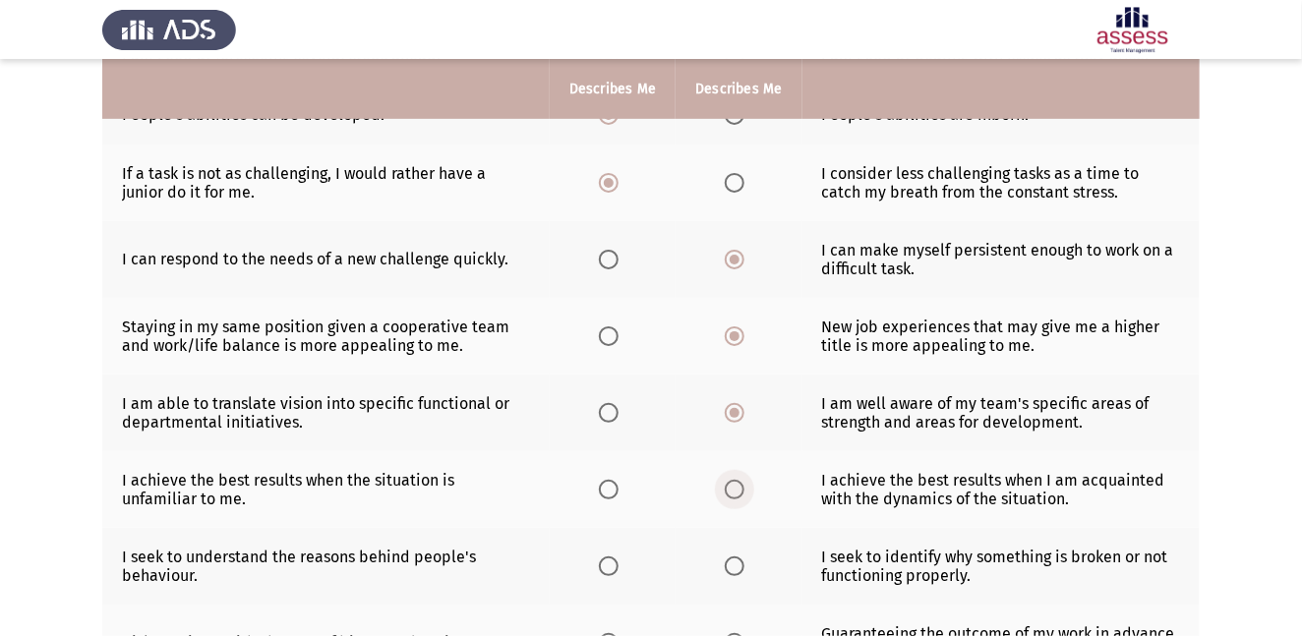
click at [733, 489] on input "Select an option" at bounding box center [735, 490] width 20 height 20
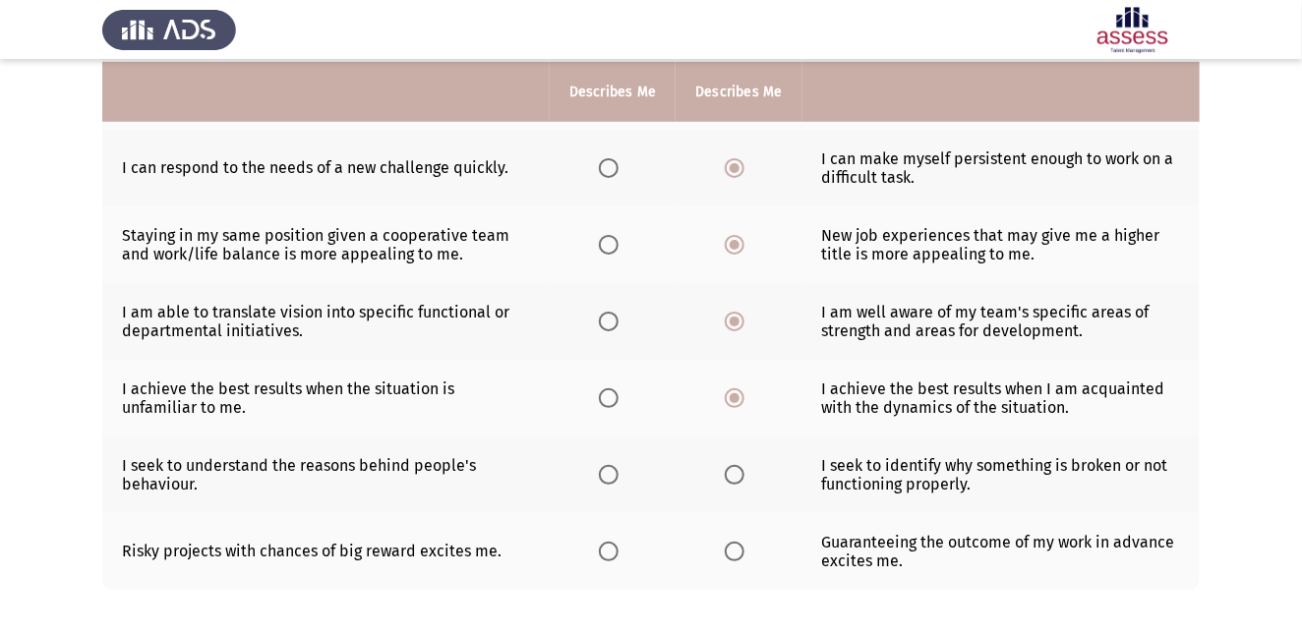
scroll to position [458, 0]
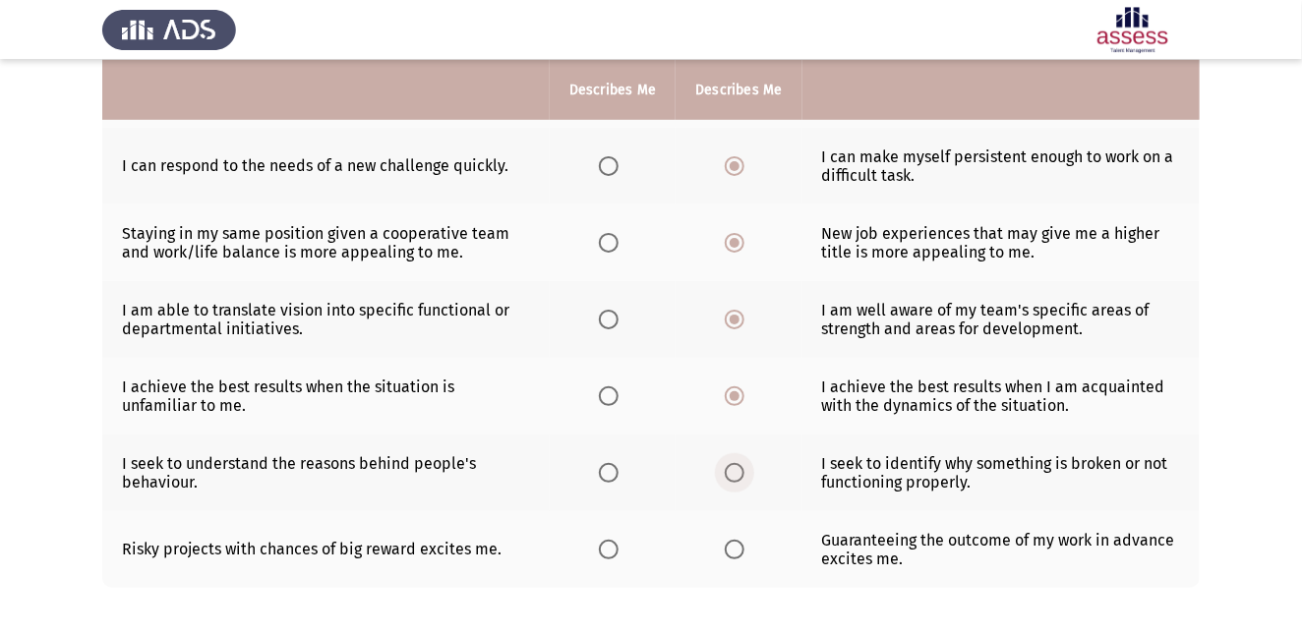
click at [734, 476] on span "Select an option" at bounding box center [735, 473] width 20 height 20
click at [734, 476] on input "Select an option" at bounding box center [735, 473] width 20 height 20
click at [608, 552] on span "Select an option" at bounding box center [609, 550] width 20 height 20
click at [608, 552] on input "Select an option" at bounding box center [609, 550] width 20 height 20
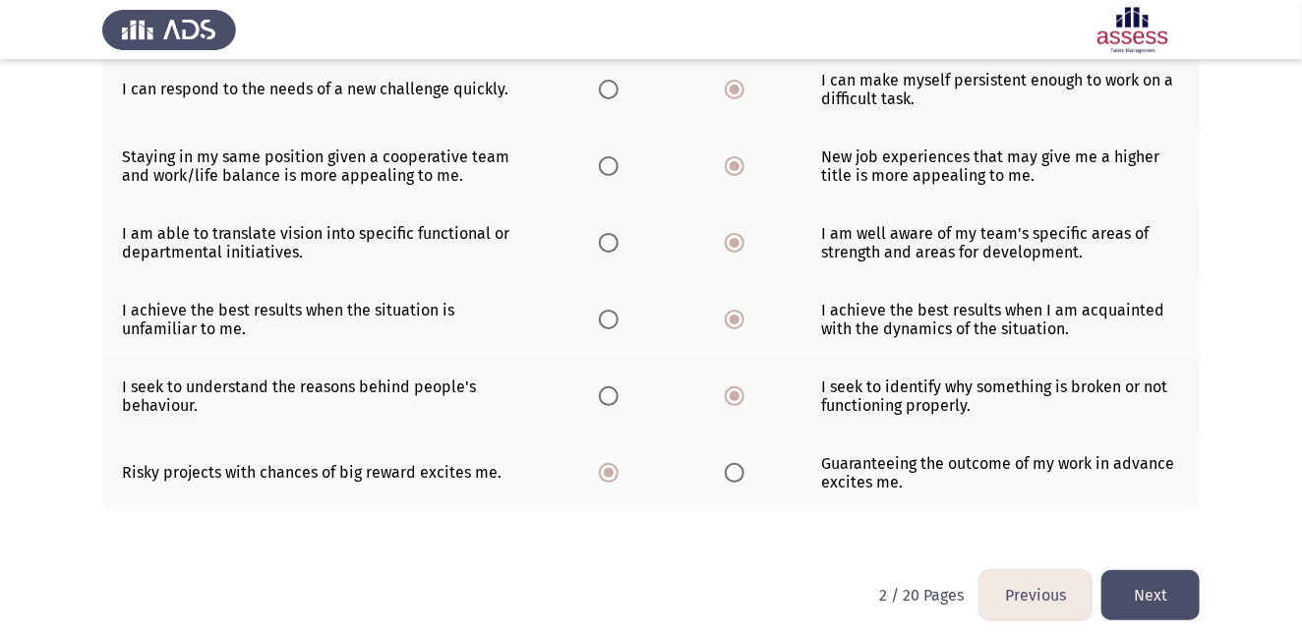
scroll to position [551, 0]
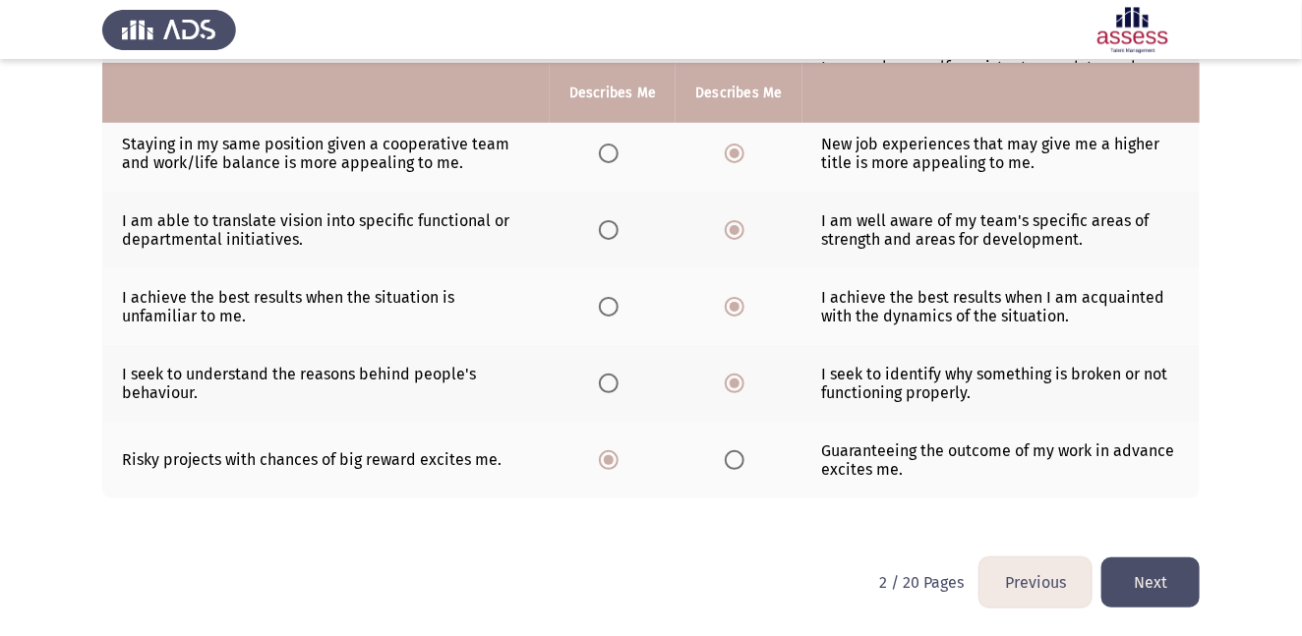
click at [1174, 577] on button "Next" at bounding box center [1150, 582] width 98 height 50
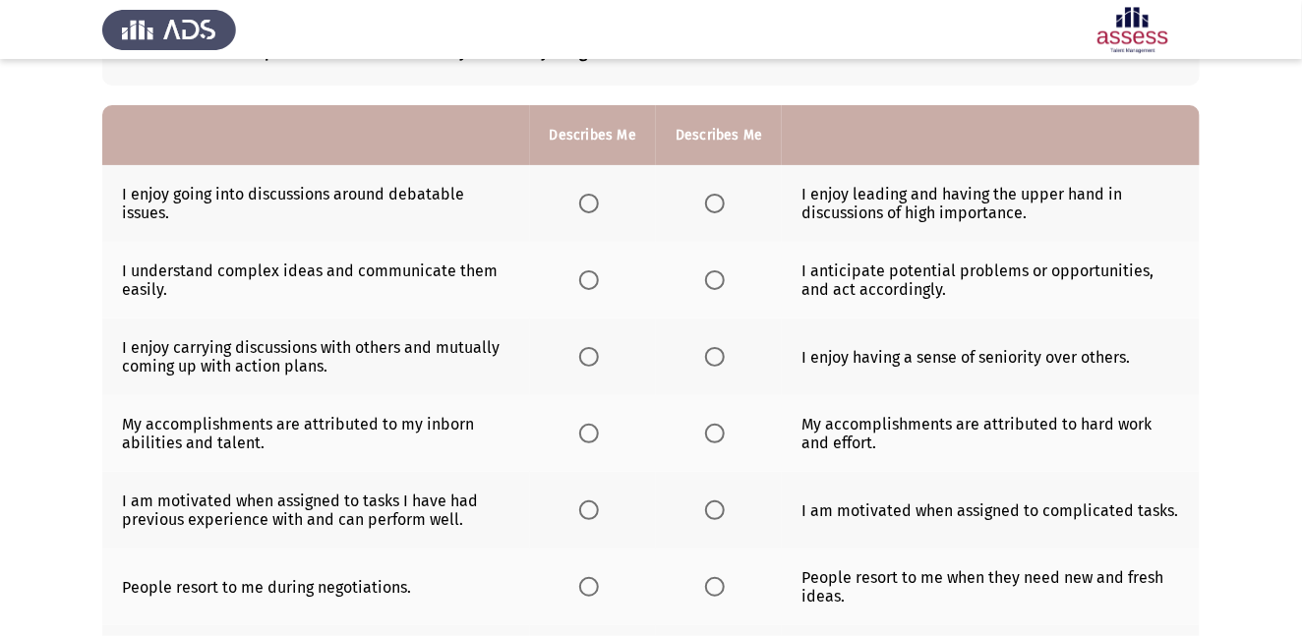
scroll to position [148, 0]
click at [593, 201] on span "Select an option" at bounding box center [589, 203] width 20 height 20
click at [593, 201] on input "Select an option" at bounding box center [589, 203] width 20 height 20
click at [716, 276] on span "Select an option" at bounding box center [715, 279] width 20 height 20
click at [716, 276] on input "Select an option" at bounding box center [715, 279] width 20 height 20
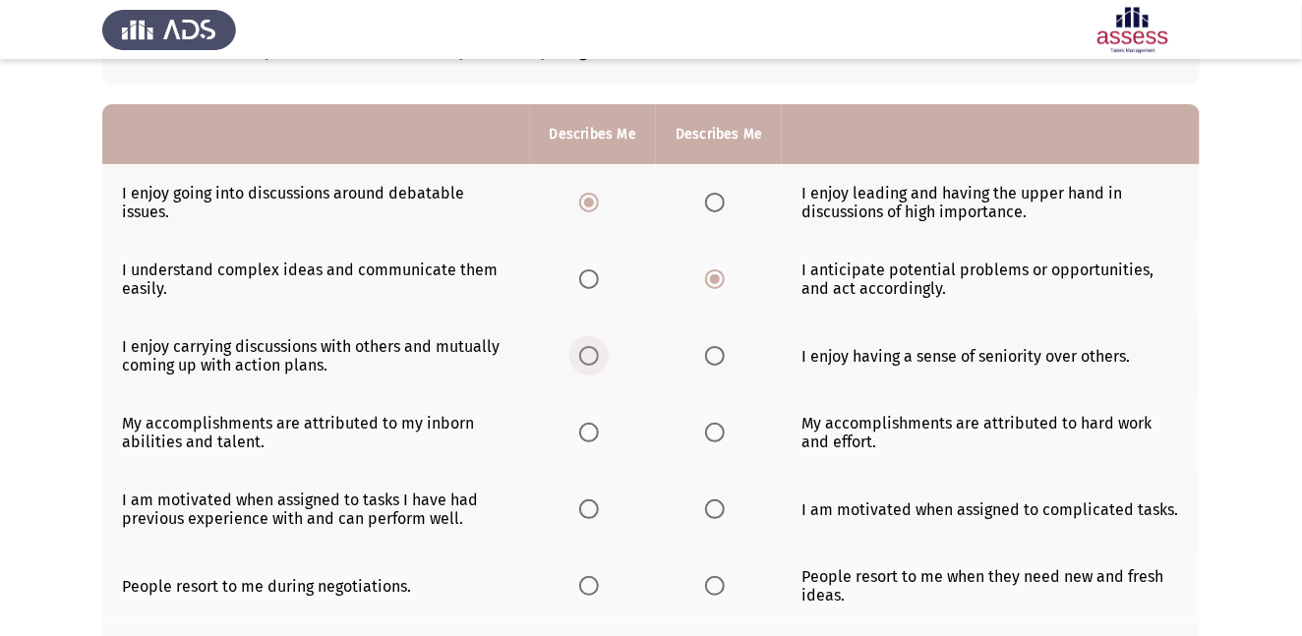
click at [587, 356] on span "Select an option" at bounding box center [589, 356] width 20 height 20
click at [587, 356] on input "Select an option" at bounding box center [589, 356] width 20 height 20
click at [715, 433] on span "Select an option" at bounding box center [715, 433] width 20 height 20
click at [715, 433] on input "Select an option" at bounding box center [715, 433] width 20 height 20
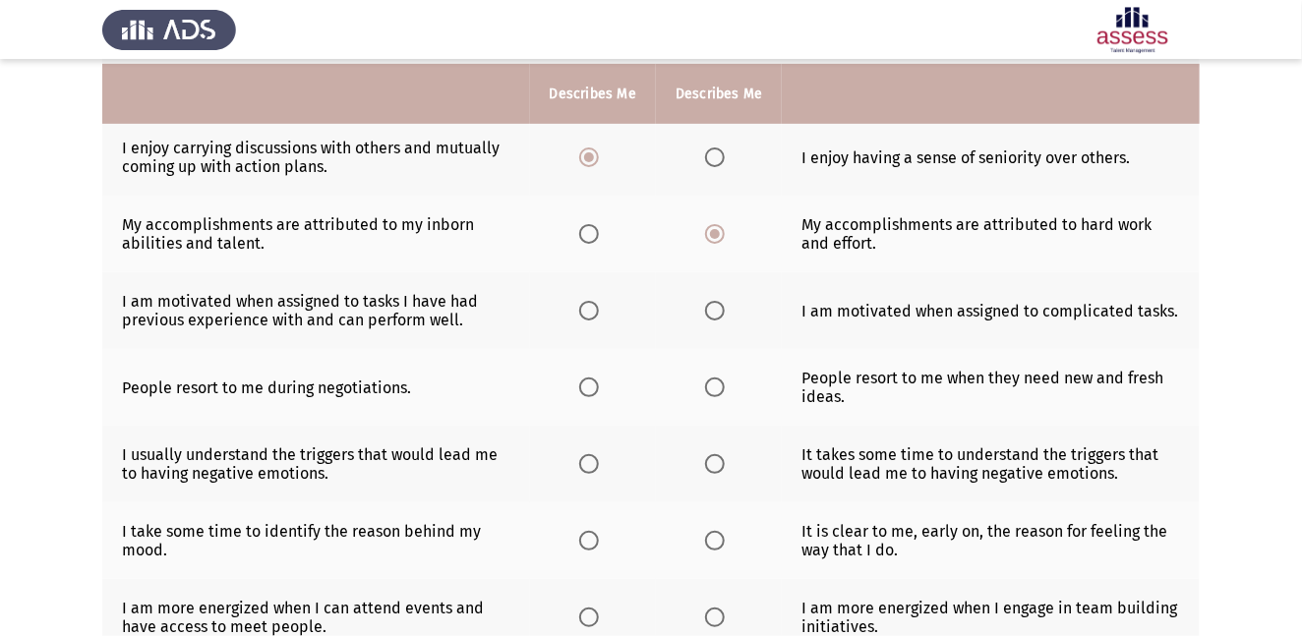
scroll to position [354, 0]
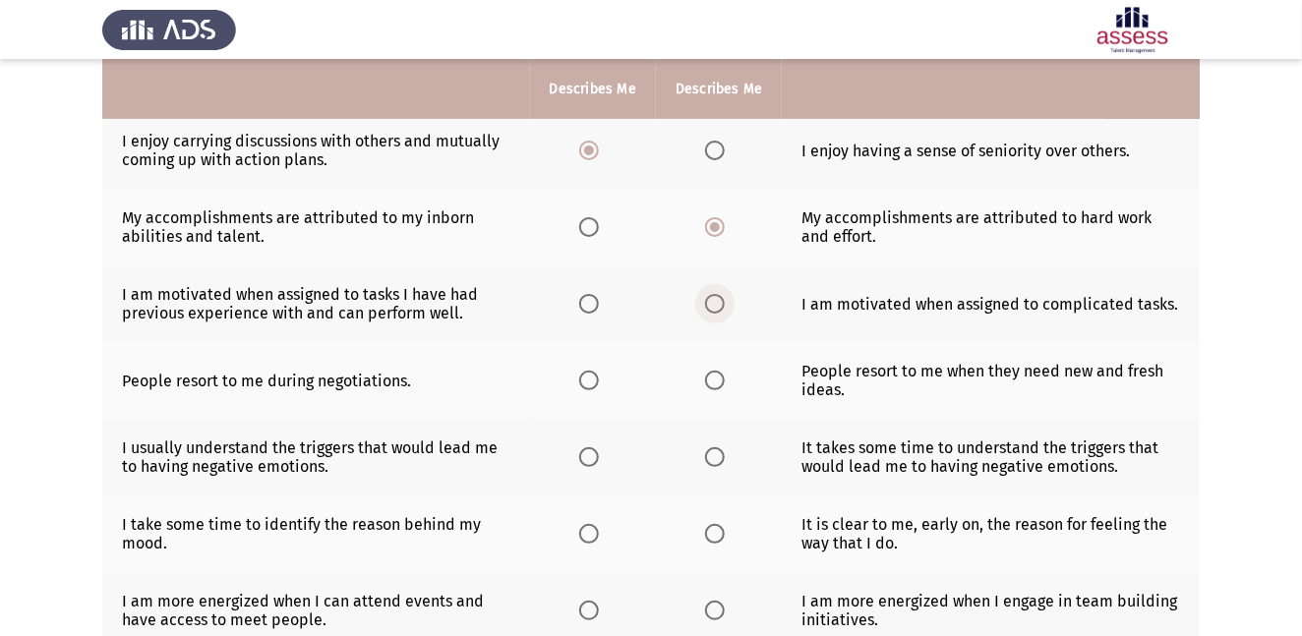
click at [716, 305] on span "Select an option" at bounding box center [715, 304] width 20 height 20
click at [716, 305] on input "Select an option" at bounding box center [715, 304] width 20 height 20
click at [718, 380] on span "Select an option" at bounding box center [715, 381] width 20 height 20
click at [718, 380] on input "Select an option" at bounding box center [715, 381] width 20 height 20
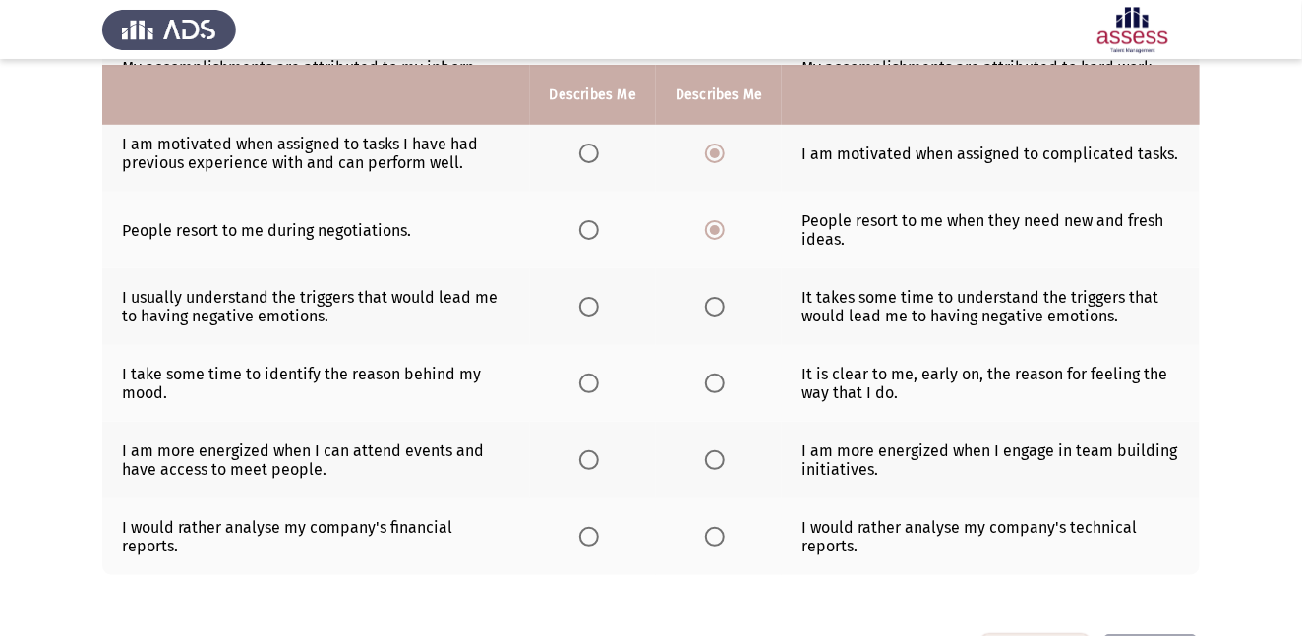
scroll to position [511, 0]
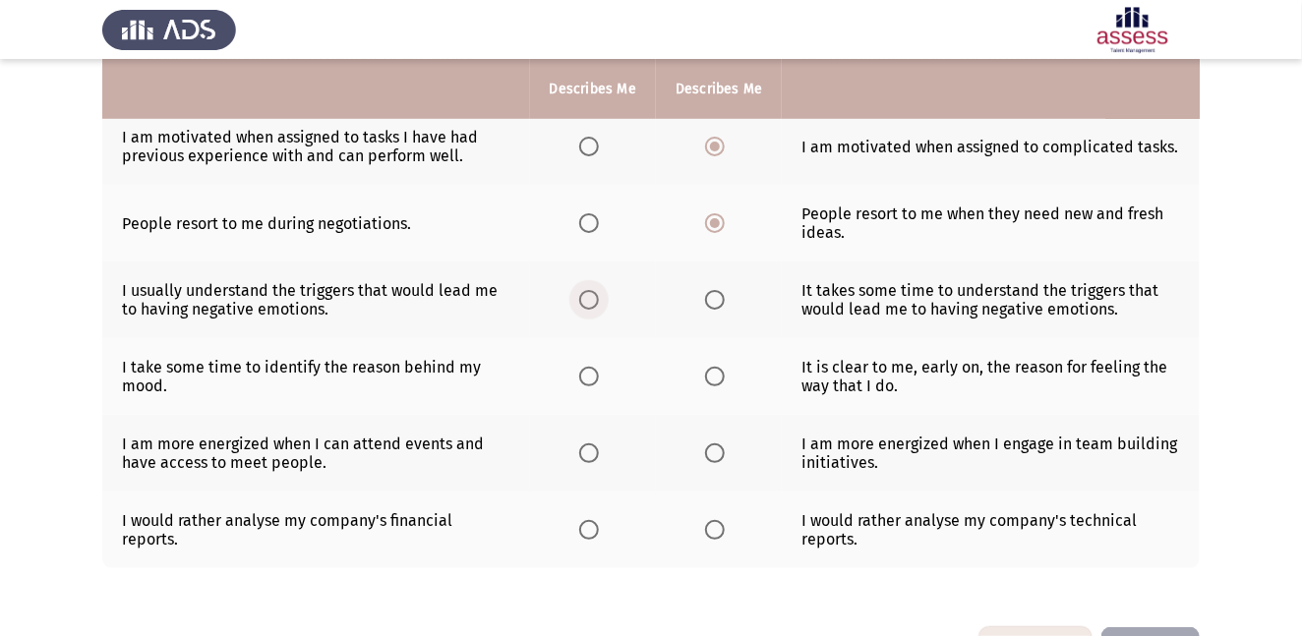
click at [593, 304] on span "Select an option" at bounding box center [589, 300] width 20 height 20
click at [593, 304] on input "Select an option" at bounding box center [589, 300] width 20 height 20
click at [712, 377] on span "Select an option" at bounding box center [715, 377] width 20 height 20
click at [712, 377] on input "Select an option" at bounding box center [715, 377] width 20 height 20
click at [714, 458] on span "Select an option" at bounding box center [715, 453] width 20 height 20
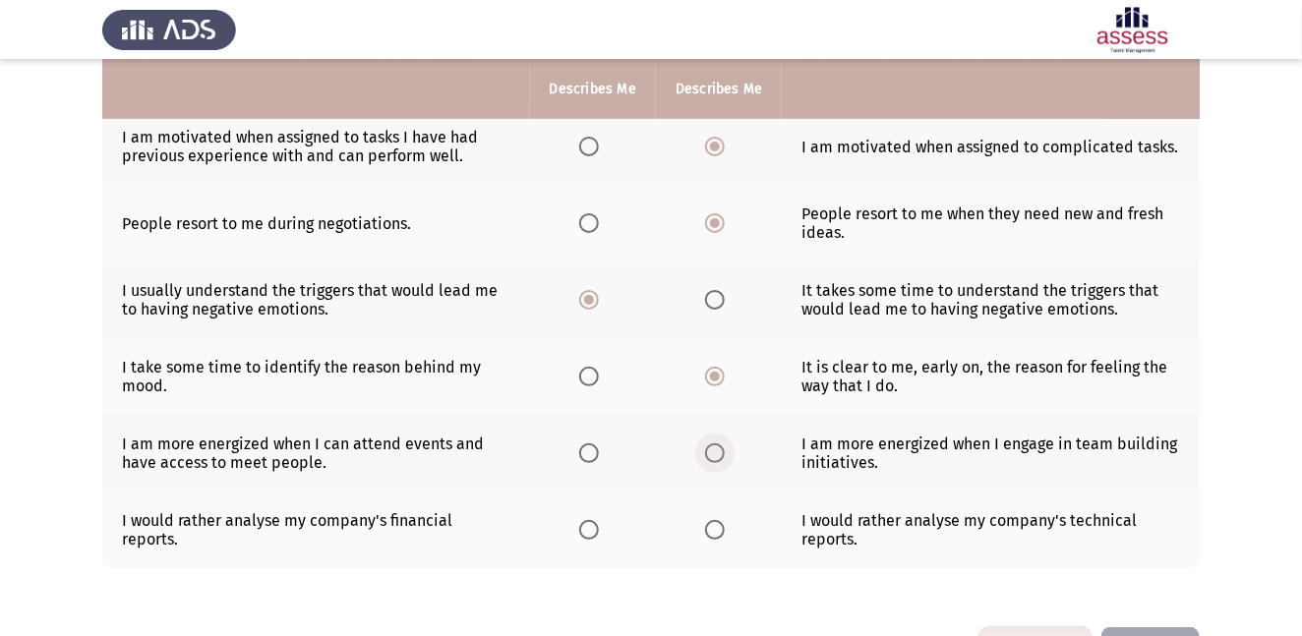
click at [714, 458] on input "Select an option" at bounding box center [715, 453] width 20 height 20
click at [590, 535] on span "Select an option" at bounding box center [589, 530] width 20 height 20
click at [590, 535] on input "Select an option" at bounding box center [589, 530] width 20 height 20
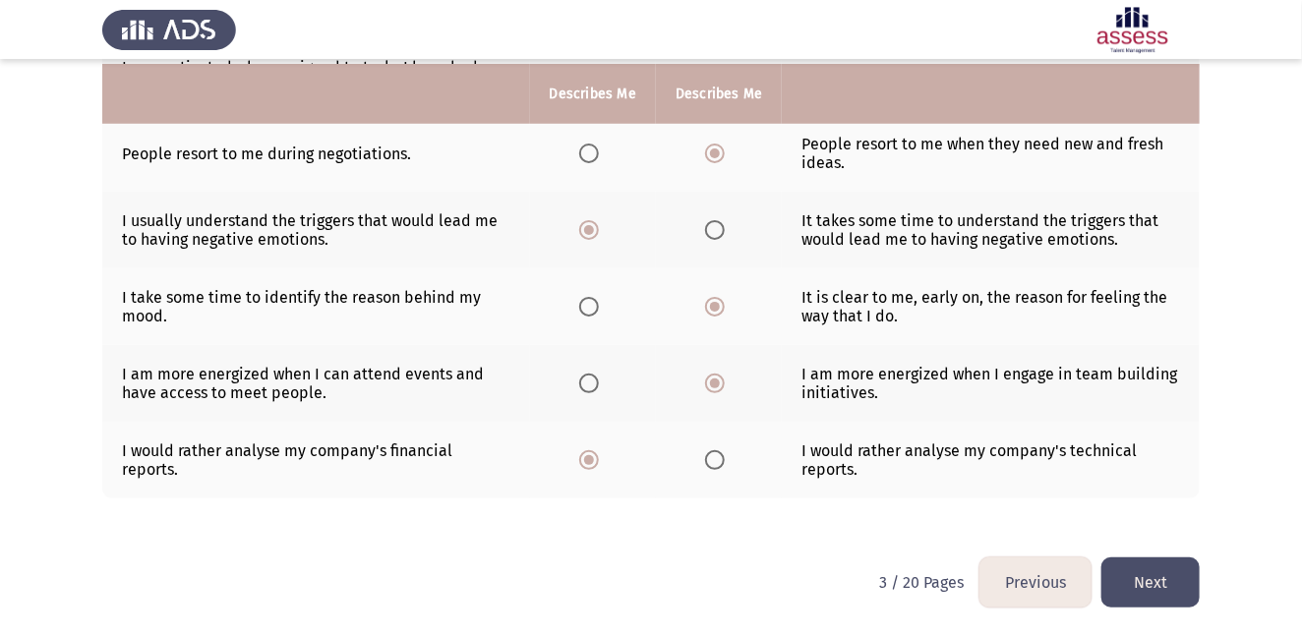
click at [1148, 589] on button "Next" at bounding box center [1150, 582] width 98 height 50
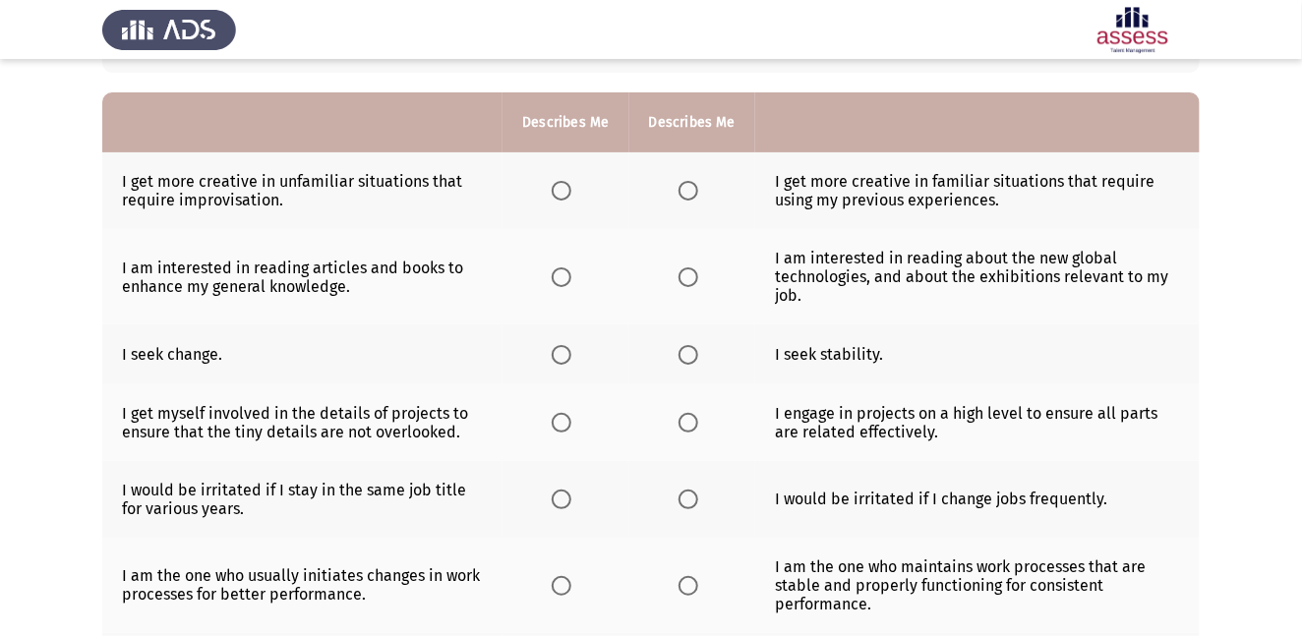
scroll to position [163, 0]
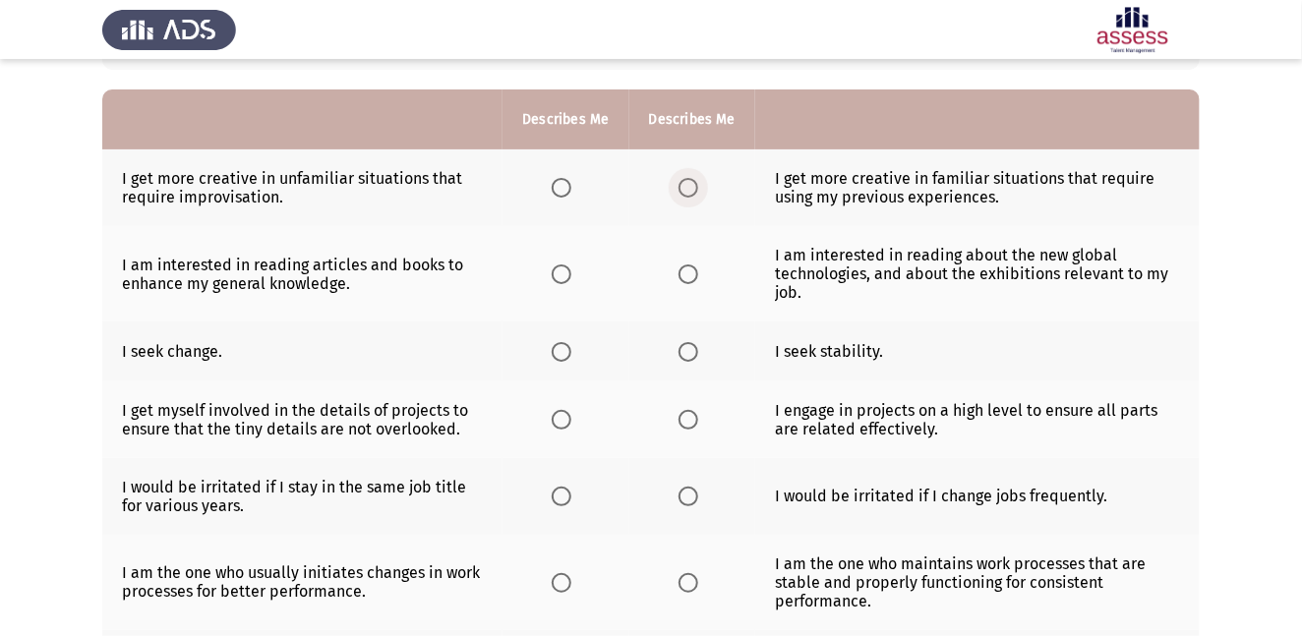
click at [683, 181] on span "Select an option" at bounding box center [688, 188] width 20 height 20
click at [683, 181] on input "Select an option" at bounding box center [688, 188] width 20 height 20
click at [687, 278] on span "Select an option" at bounding box center [688, 274] width 20 height 20
click at [687, 278] on input "Select an option" at bounding box center [688, 274] width 20 height 20
click at [684, 347] on span "Select an option" at bounding box center [688, 352] width 20 height 20
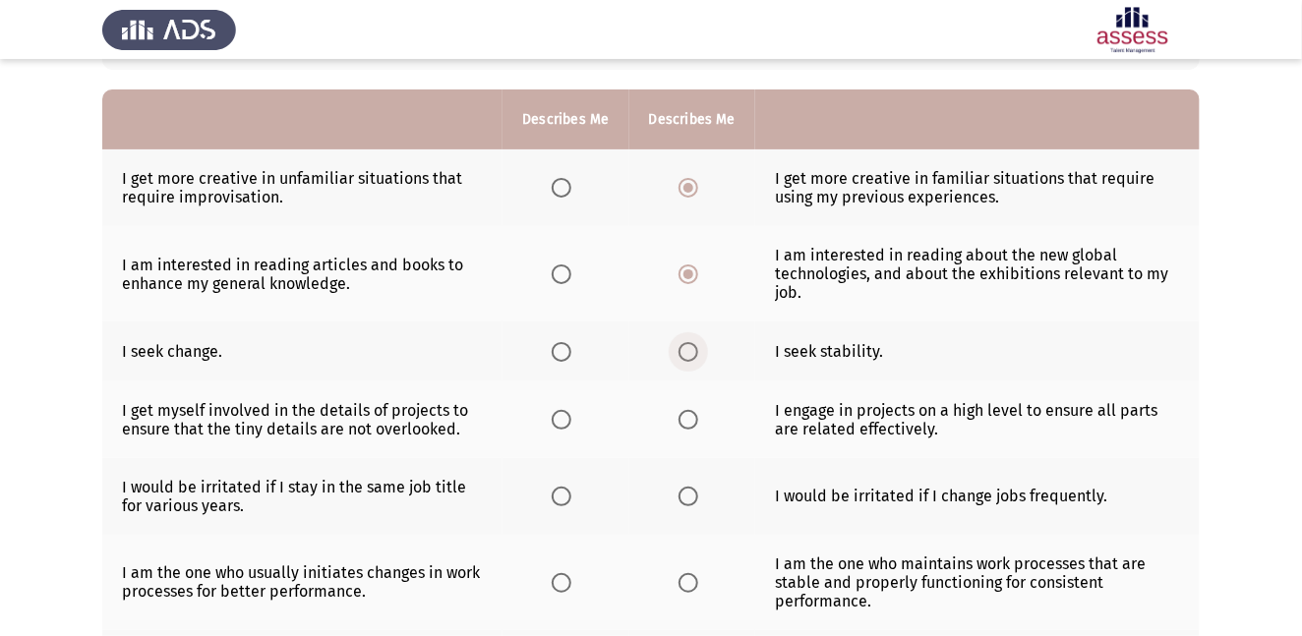
click at [684, 347] on input "Select an option" at bounding box center [688, 352] width 20 height 20
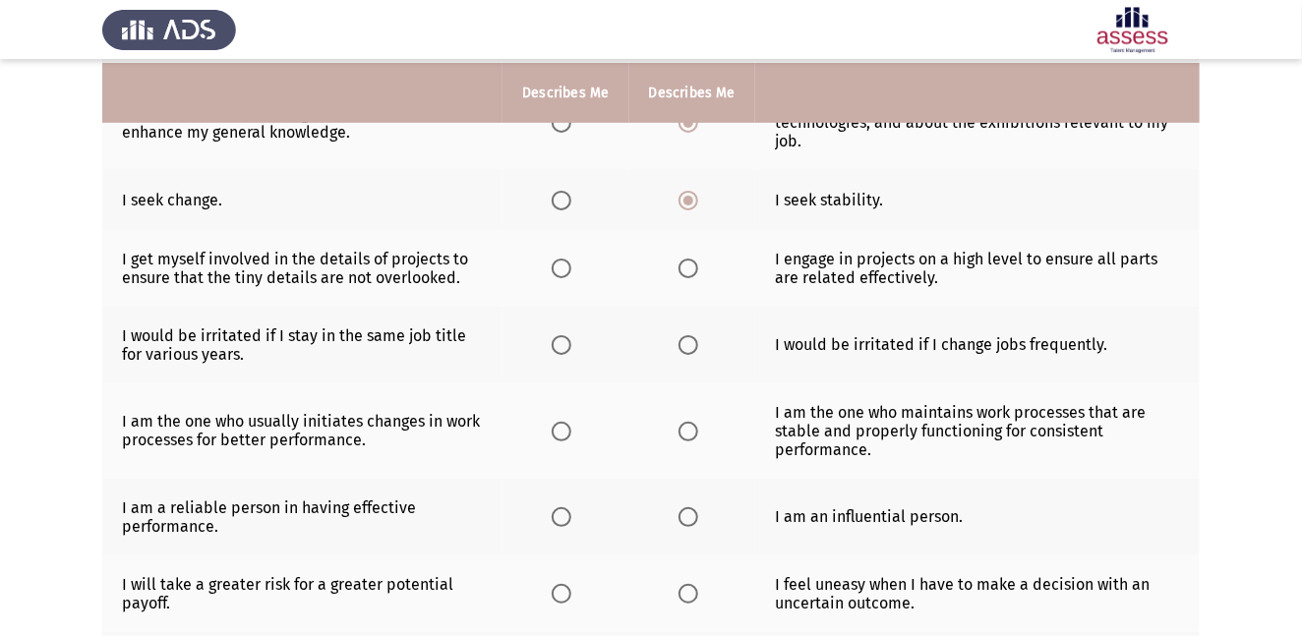
scroll to position [321, 0]
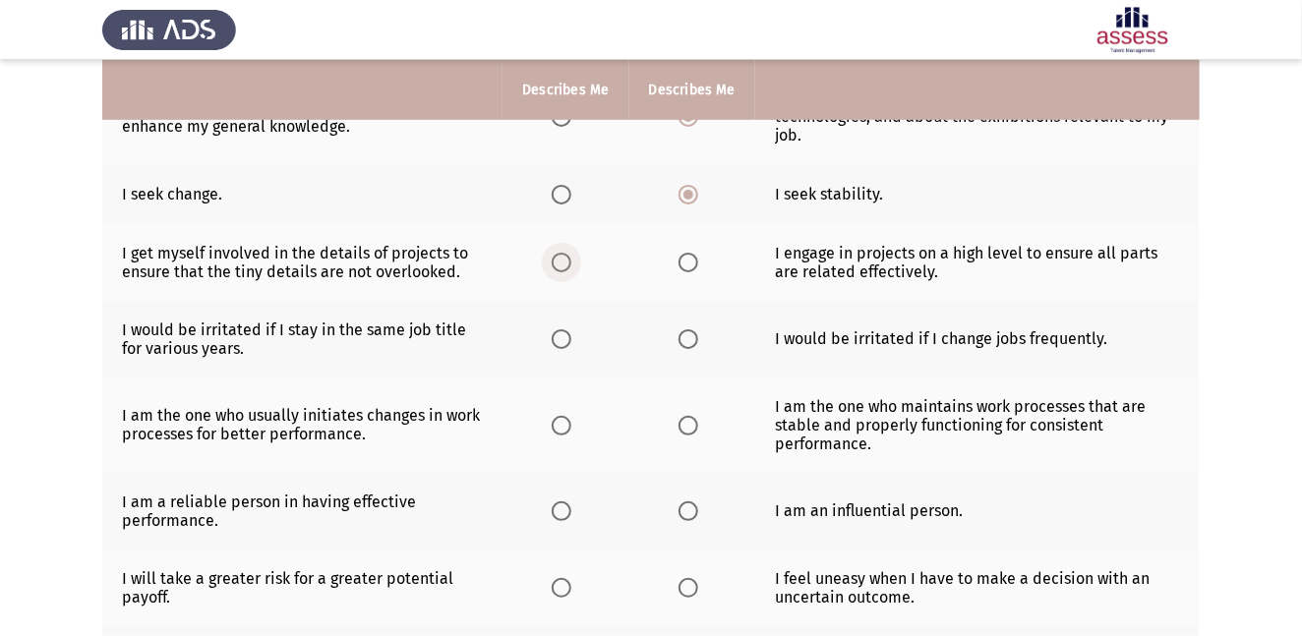
click at [561, 260] on span "Select an option" at bounding box center [562, 263] width 20 height 20
click at [561, 260] on input "Select an option" at bounding box center [562, 263] width 20 height 20
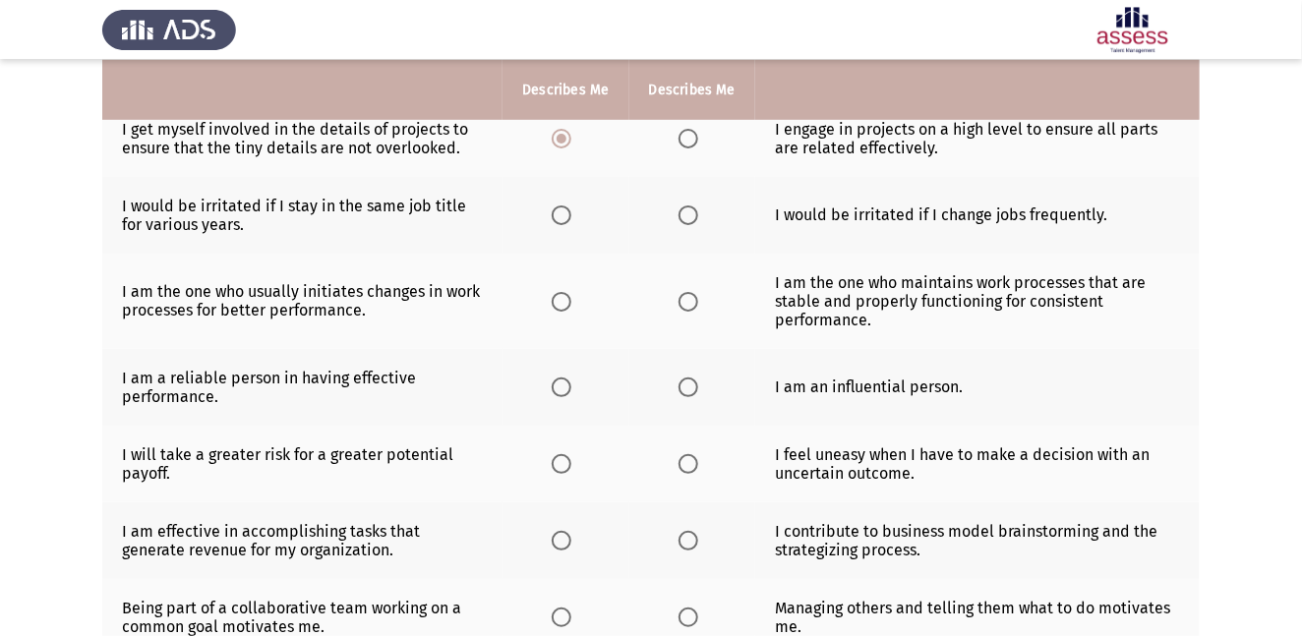
scroll to position [445, 0]
click at [561, 214] on span "Select an option" at bounding box center [562, 215] width 20 height 20
click at [561, 214] on input "Select an option" at bounding box center [562, 215] width 20 height 20
click at [557, 305] on span "Select an option" at bounding box center [562, 301] width 20 height 20
click at [557, 305] on input "Select an option" at bounding box center [562, 301] width 20 height 20
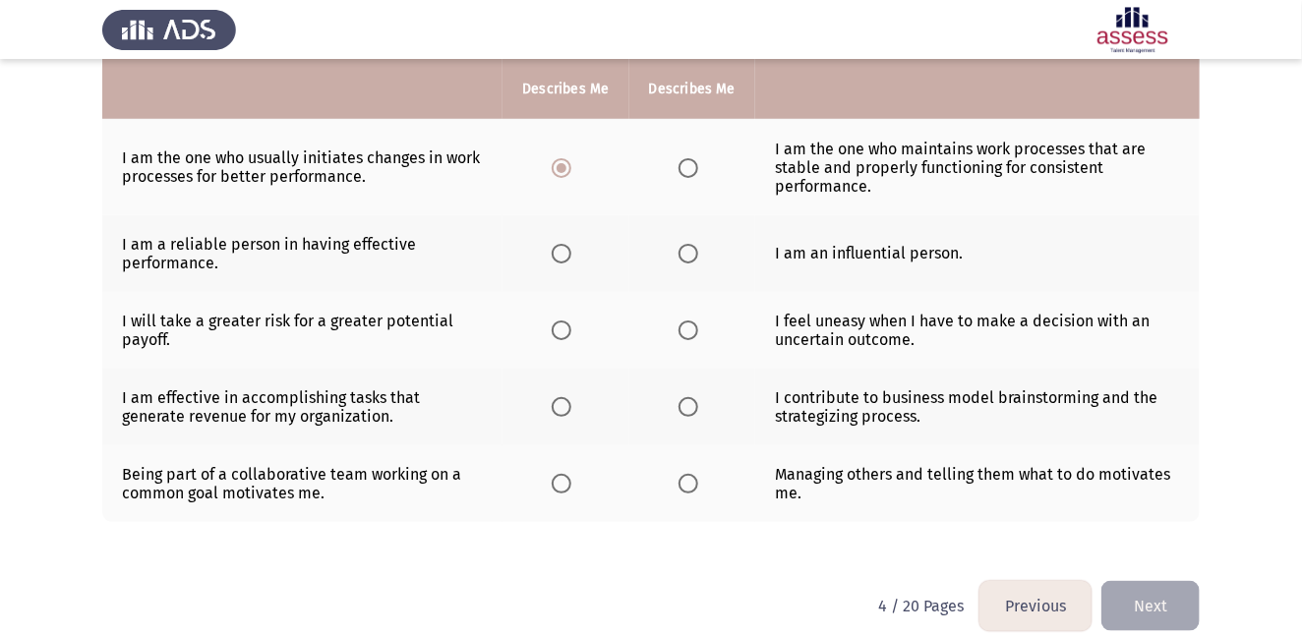
scroll to position [581, 0]
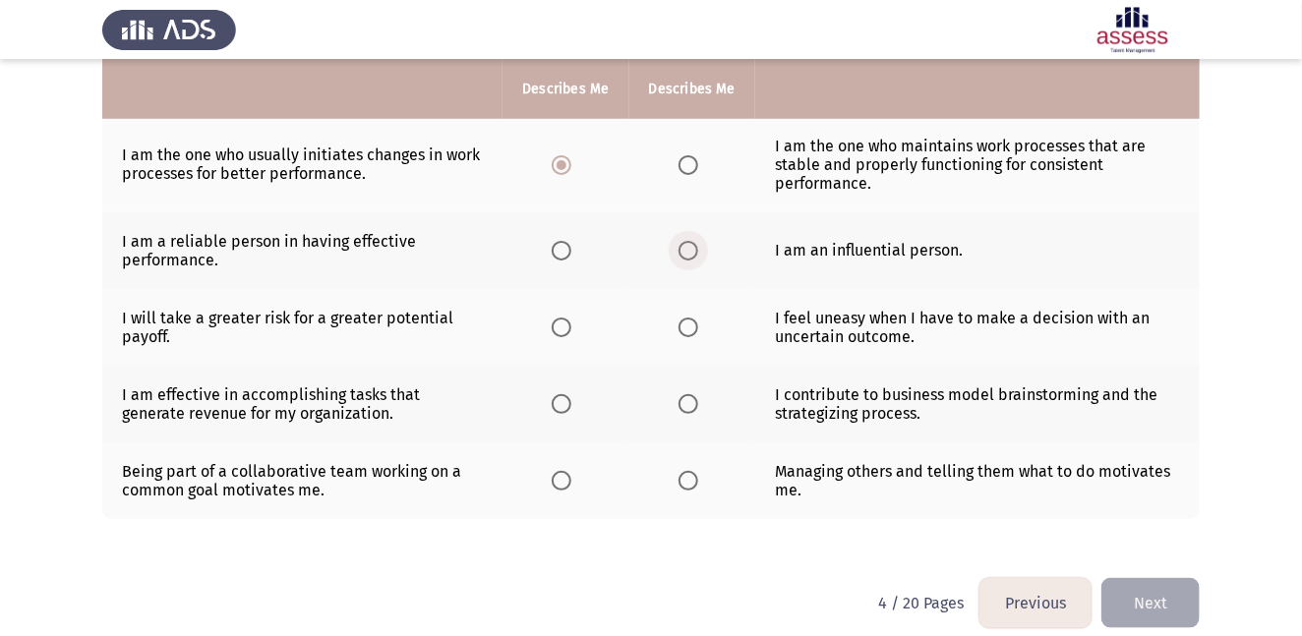
click at [692, 251] on span "Select an option" at bounding box center [688, 251] width 20 height 20
click at [692, 251] on input "Select an option" at bounding box center [688, 251] width 20 height 20
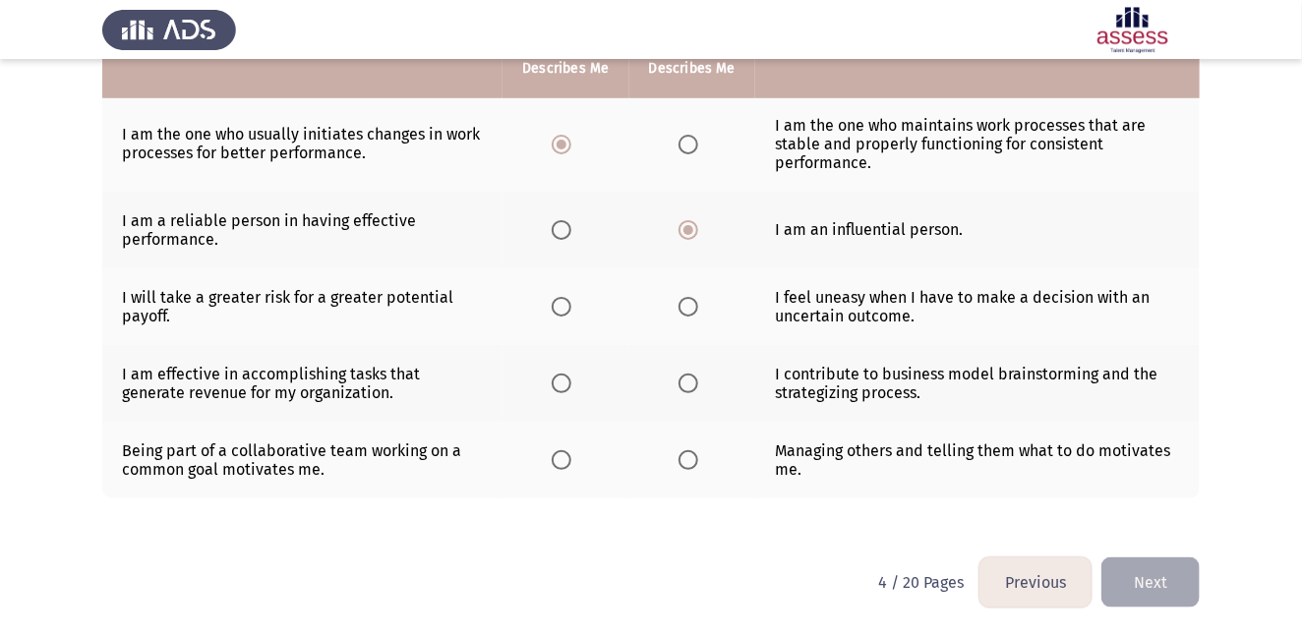
scroll to position [607, 0]
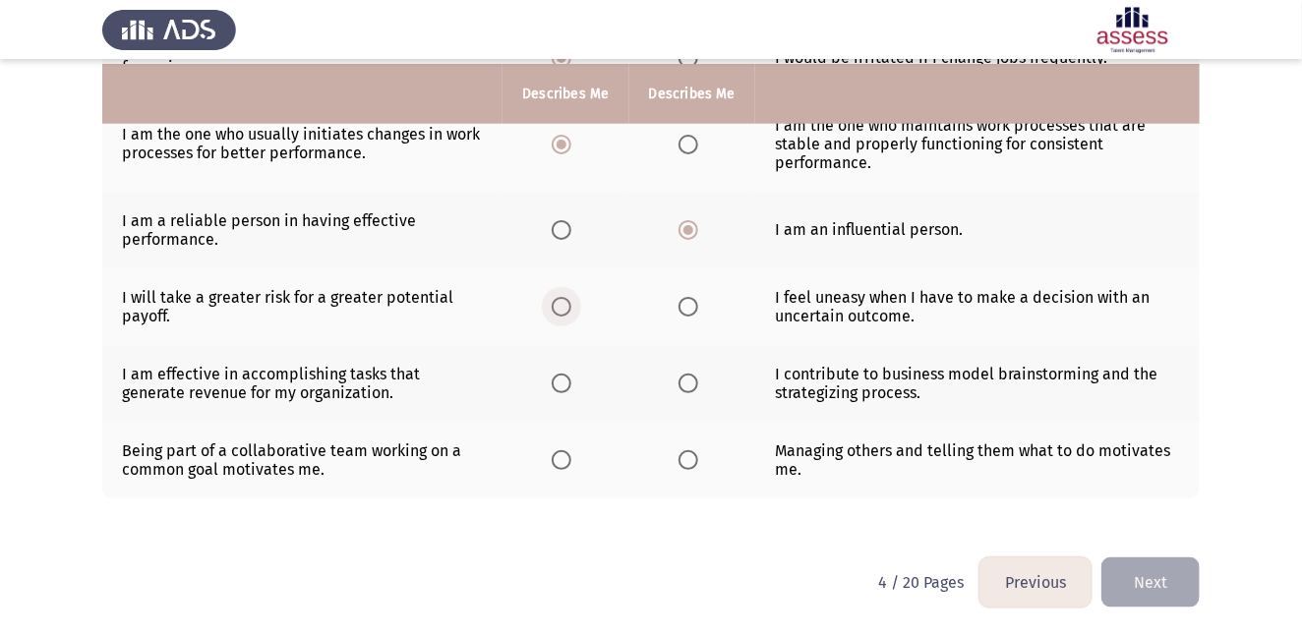
click at [560, 307] on span "Select an option" at bounding box center [562, 307] width 20 height 20
click at [560, 307] on input "Select an option" at bounding box center [562, 307] width 20 height 20
click at [559, 375] on span "Select an option" at bounding box center [562, 384] width 20 height 20
click at [559, 375] on input "Select an option" at bounding box center [562, 384] width 20 height 20
click at [559, 462] on span "Select an option" at bounding box center [562, 460] width 20 height 20
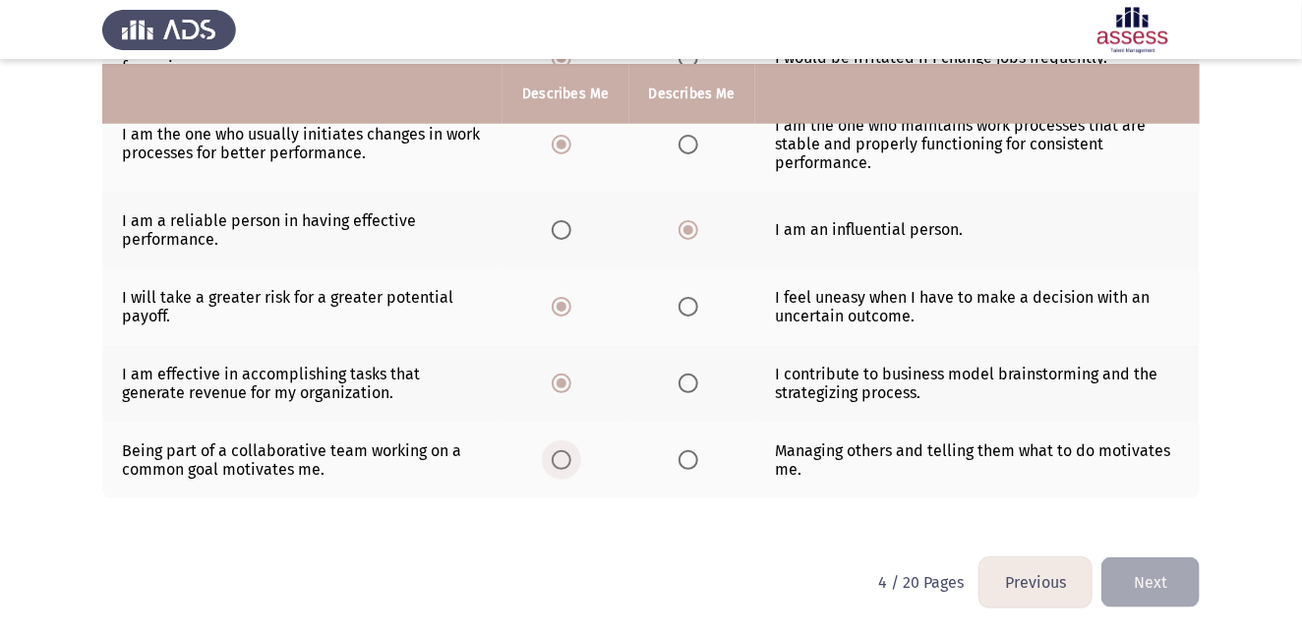
click at [559, 462] on input "Select an option" at bounding box center [562, 460] width 20 height 20
click at [1171, 593] on button "Next" at bounding box center [1150, 582] width 98 height 50
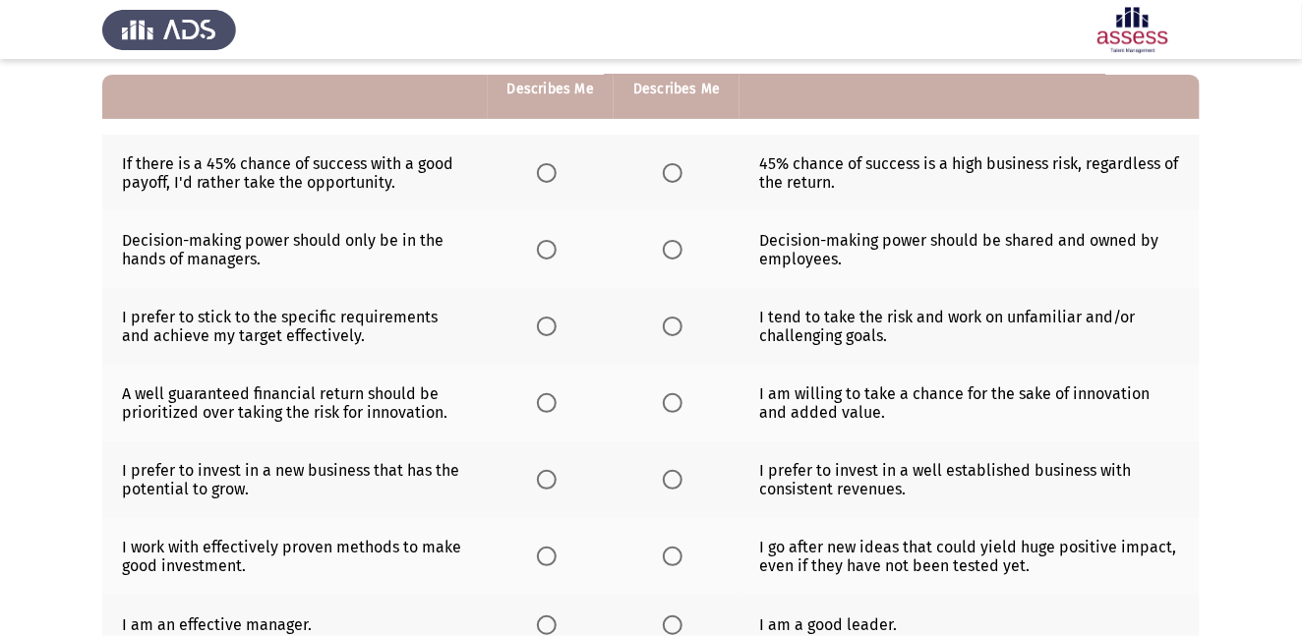
scroll to position [179, 0]
click at [671, 168] on span "Select an option" at bounding box center [673, 172] width 20 height 20
click at [671, 168] on input "Select an option" at bounding box center [673, 172] width 20 height 20
click at [686, 256] on label "Select an option" at bounding box center [677, 249] width 28 height 20
click at [682, 256] on input "Select an option" at bounding box center [673, 249] width 20 height 20
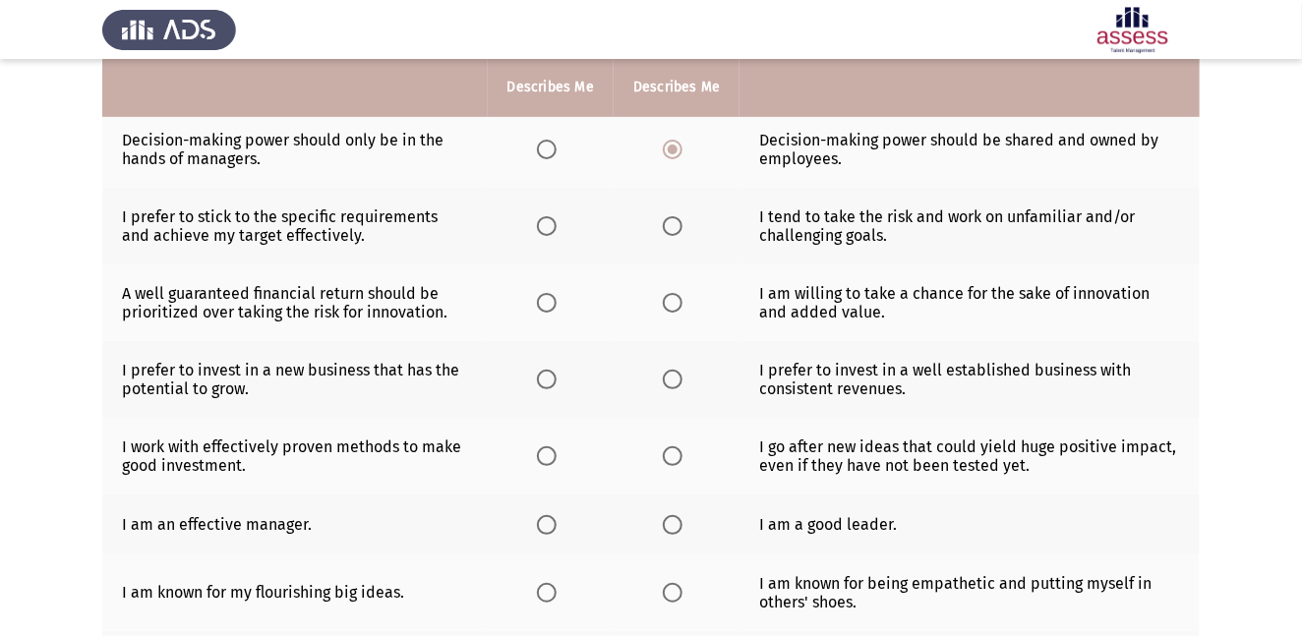
scroll to position [279, 0]
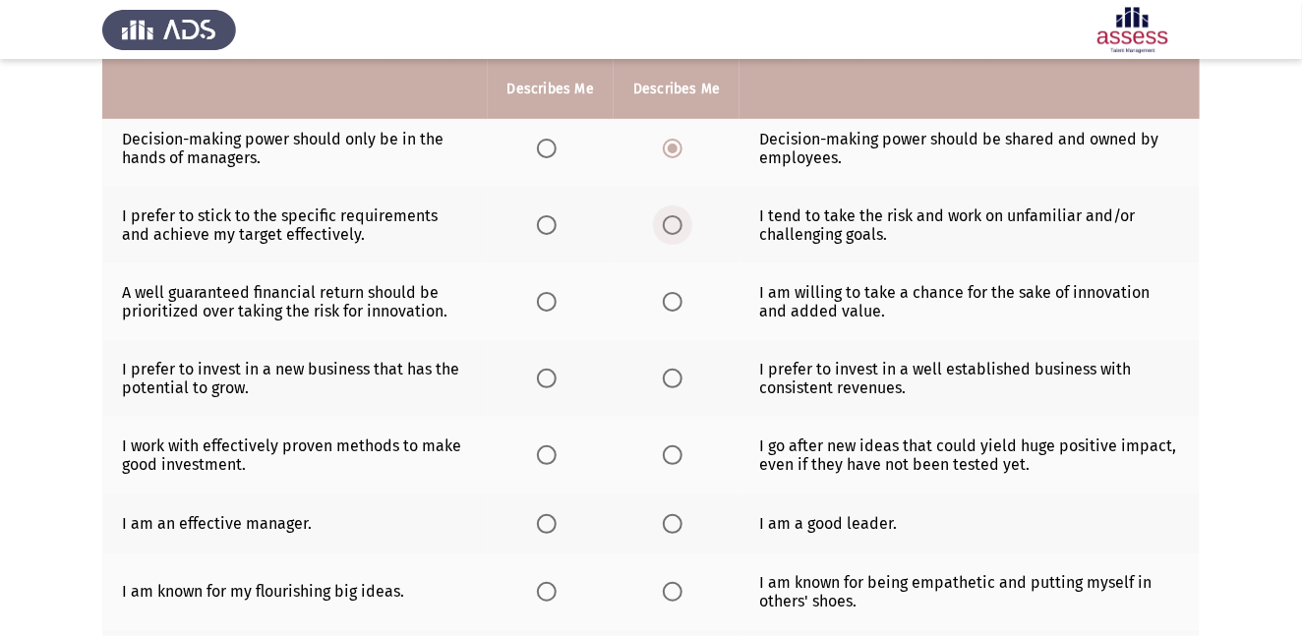
click at [672, 227] on span "Select an option" at bounding box center [673, 225] width 20 height 20
click at [672, 227] on input "Select an option" at bounding box center [673, 225] width 20 height 20
click at [547, 301] on span "Select an option" at bounding box center [547, 302] width 20 height 20
click at [547, 301] on input "Select an option" at bounding box center [547, 302] width 20 height 20
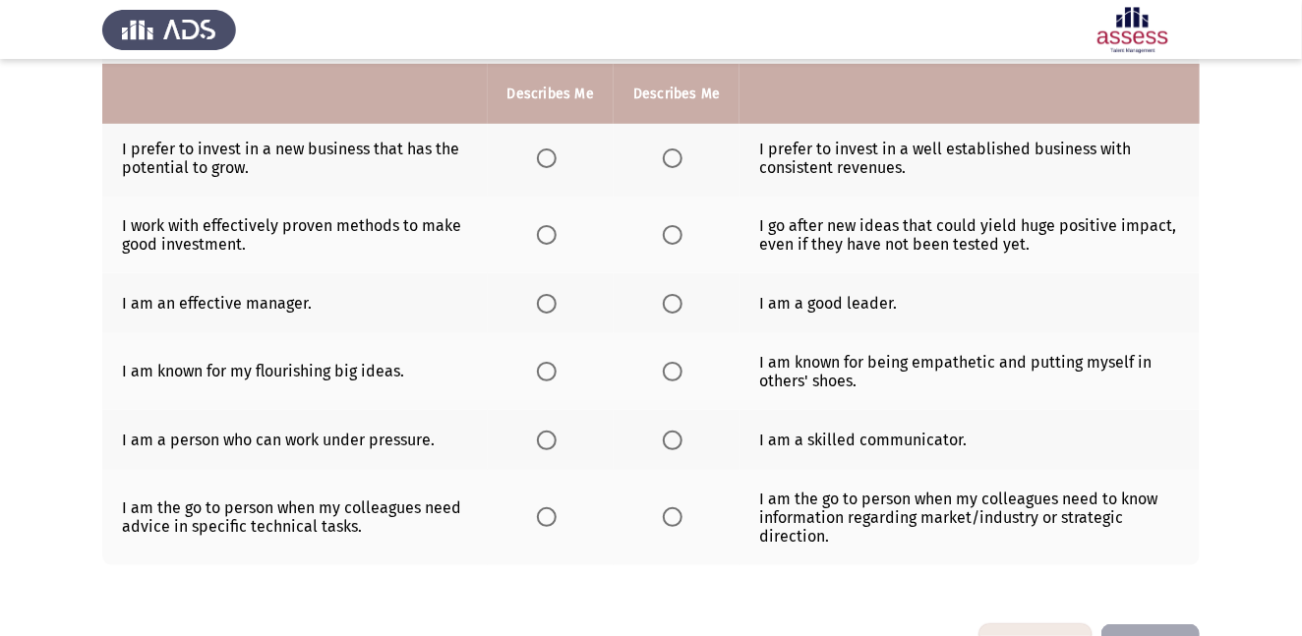
scroll to position [505, 0]
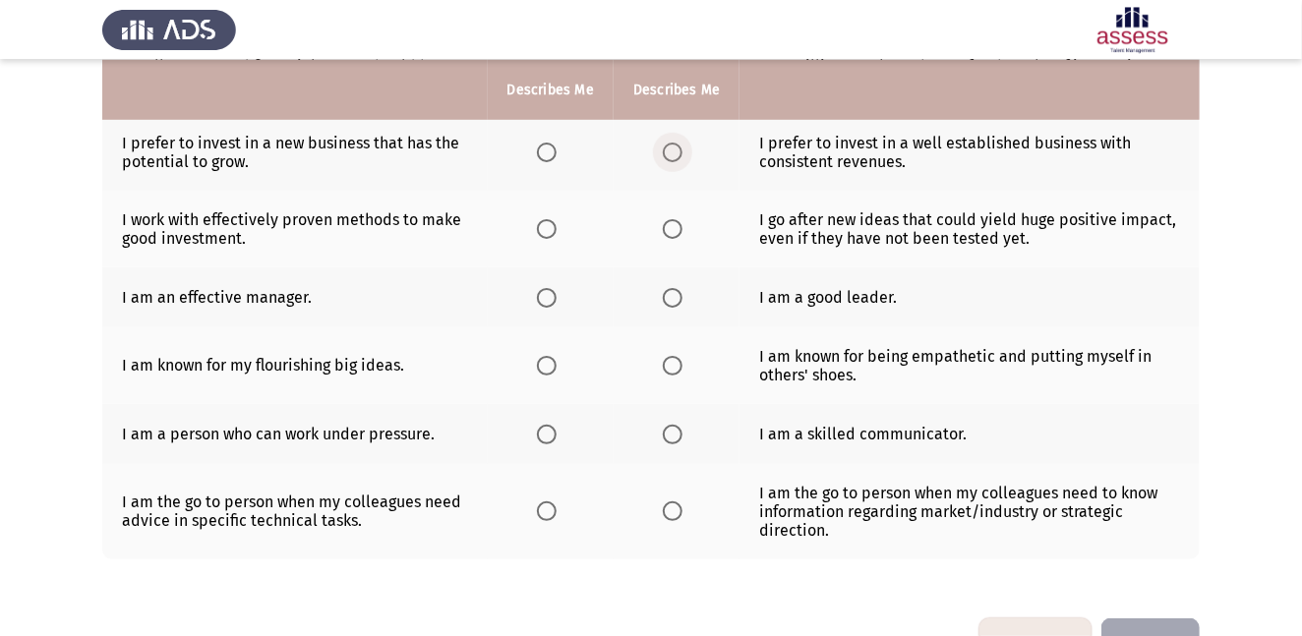
click at [673, 151] on span "Select an option" at bounding box center [673, 153] width 20 height 20
click at [673, 151] on input "Select an option" at bounding box center [673, 153] width 20 height 20
click at [551, 228] on span "Select an option" at bounding box center [547, 229] width 20 height 20
click at [551, 228] on input "Select an option" at bounding box center [547, 229] width 20 height 20
click at [670, 297] on span "Select an option" at bounding box center [673, 298] width 20 height 20
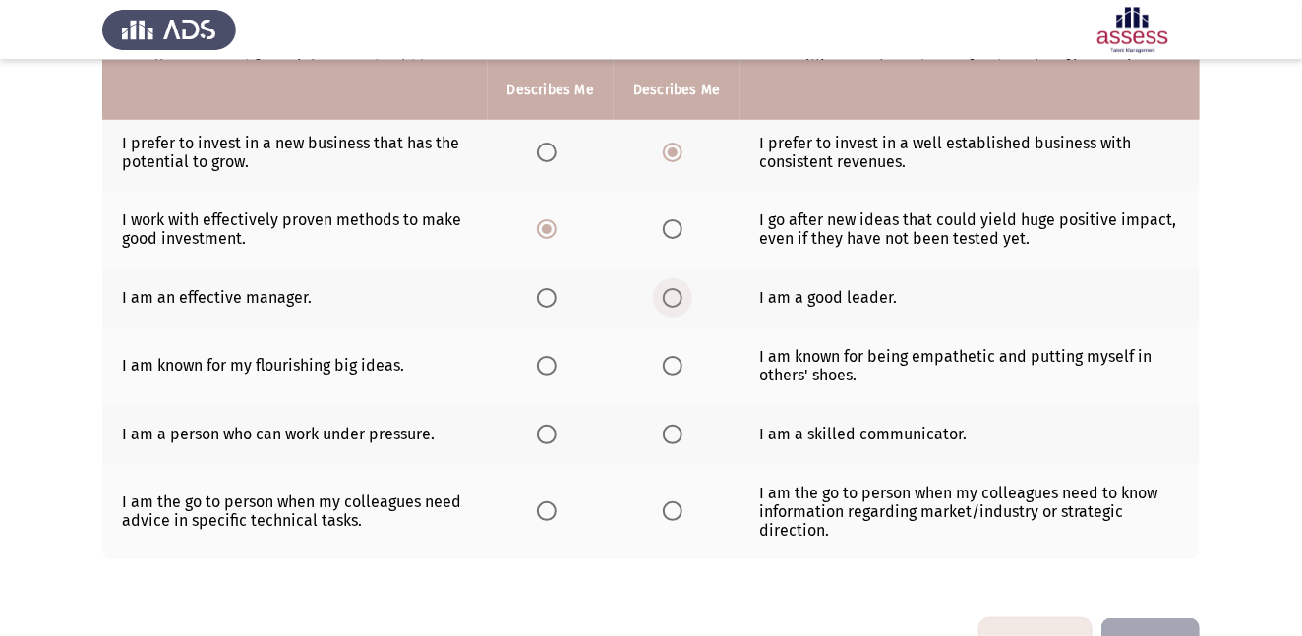
click at [670, 297] on input "Select an option" at bounding box center [673, 298] width 20 height 20
click at [670, 366] on span "Select an option" at bounding box center [673, 366] width 20 height 20
click at [670, 366] on input "Select an option" at bounding box center [673, 366] width 20 height 20
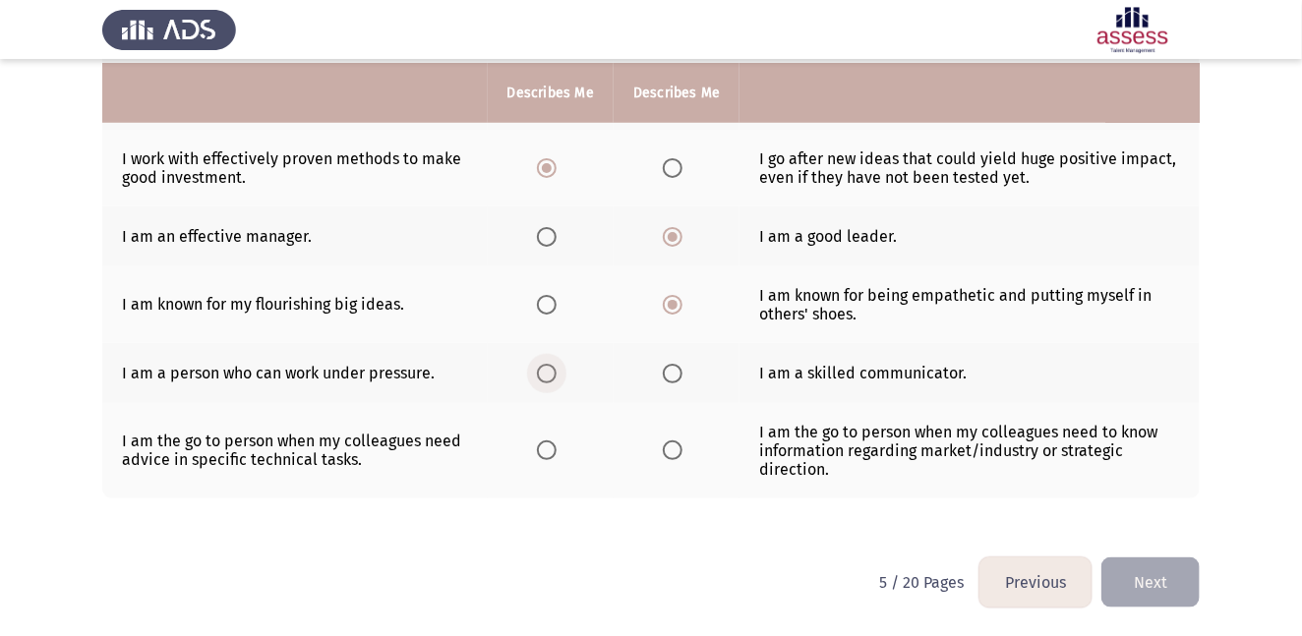
click at [546, 369] on span "Select an option" at bounding box center [547, 374] width 20 height 20
click at [546, 369] on input "Select an option" at bounding box center [547, 374] width 20 height 20
click at [674, 456] on span "Select an option" at bounding box center [673, 450] width 20 height 20
click at [674, 456] on input "Select an option" at bounding box center [673, 450] width 20 height 20
click at [1161, 570] on button "Next" at bounding box center [1150, 582] width 98 height 50
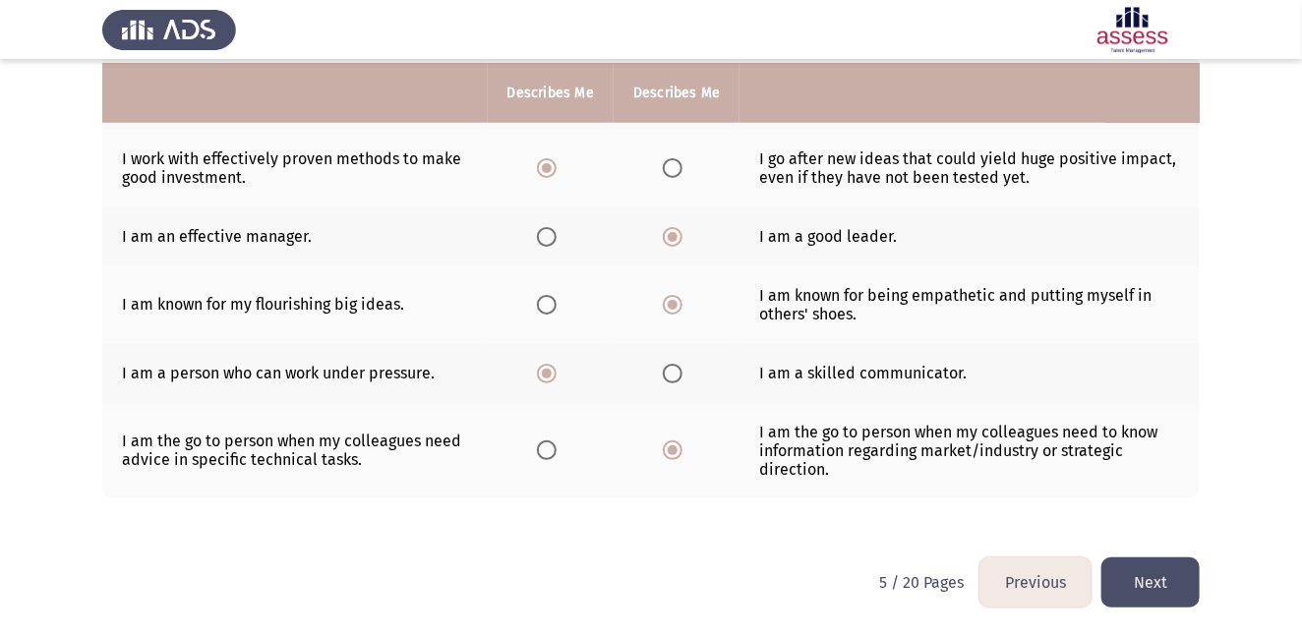
scroll to position [0, 0]
